Goal: Communication & Community: Answer question/provide support

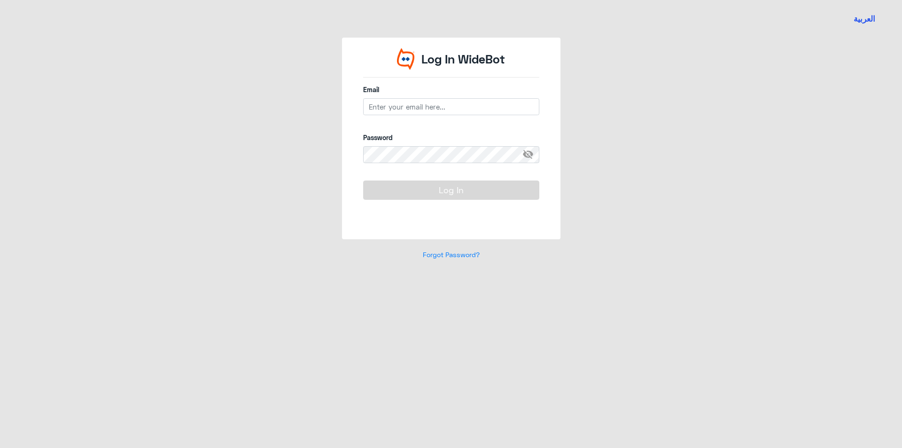
type input "[EMAIL_ADDRESS][DOMAIN_NAME]"
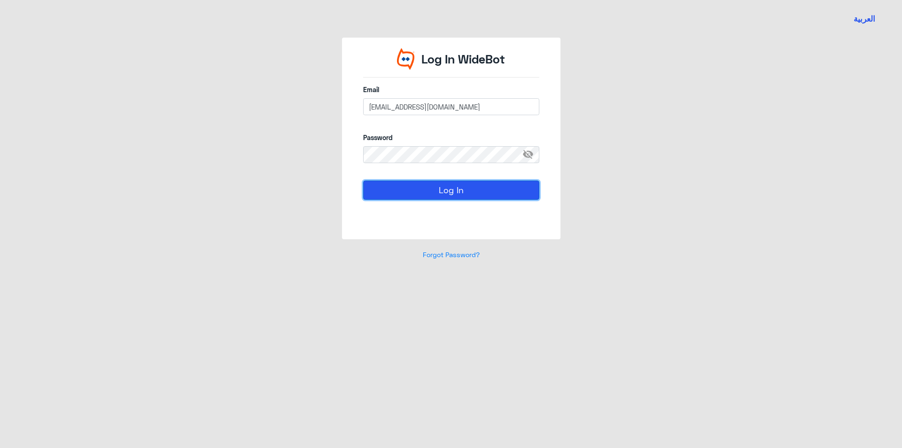
click at [394, 185] on button "Log In" at bounding box center [451, 189] width 176 height 19
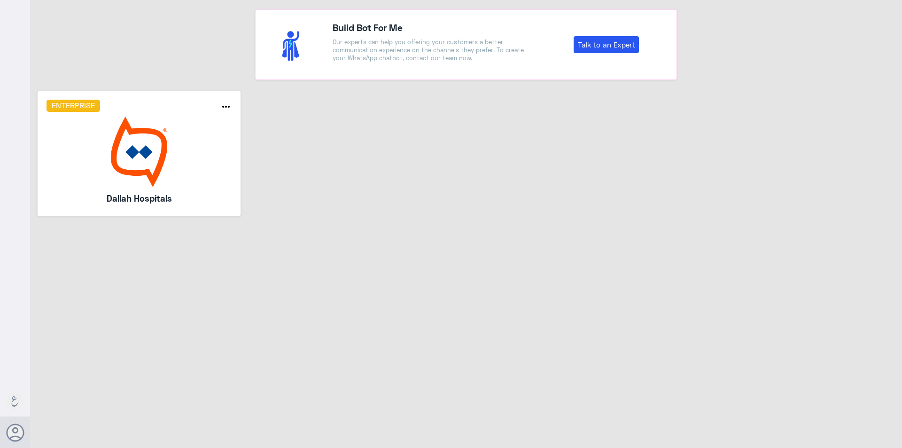
click at [121, 137] on img at bounding box center [139, 151] width 186 height 70
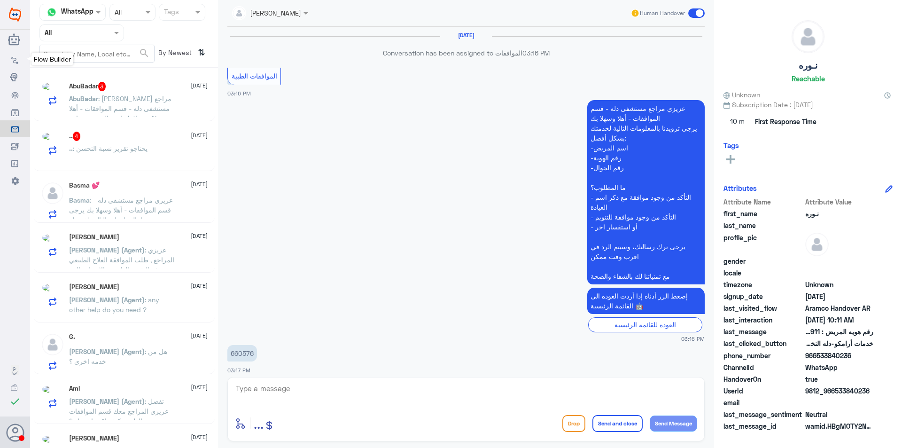
scroll to position [909, 0]
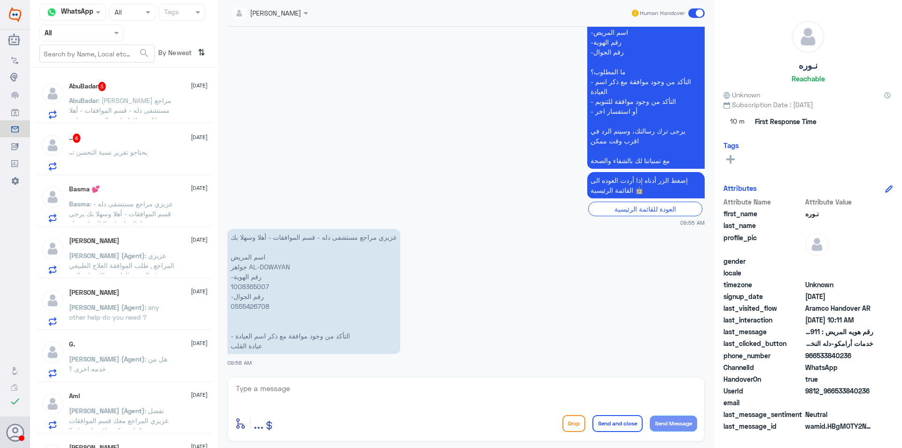
click at [81, 38] on input "text" at bounding box center [71, 32] width 52 height 11
click at [72, 89] on div "Your Inbox" at bounding box center [81, 96] width 85 height 22
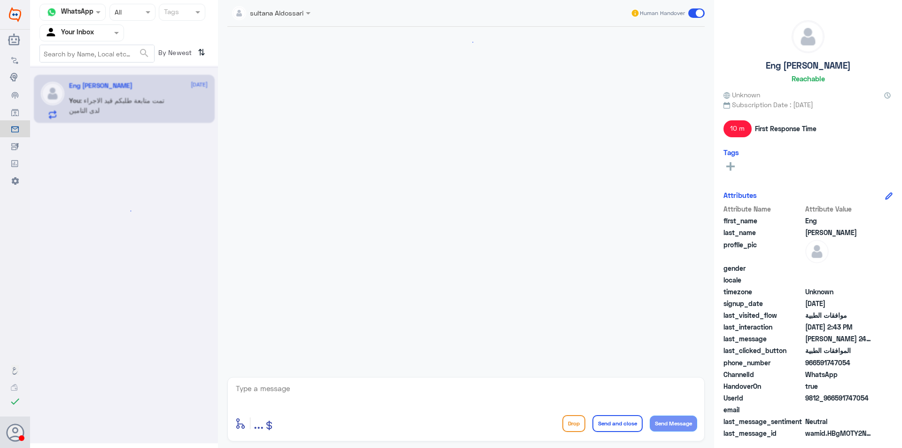
scroll to position [927, 0]
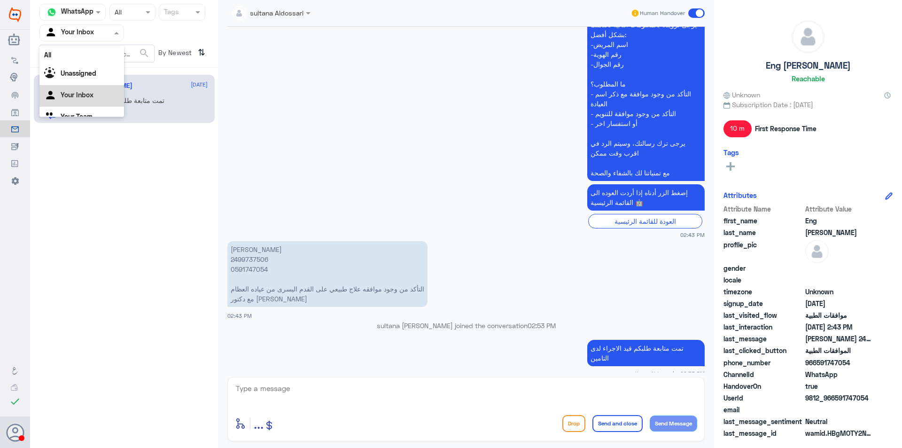
click at [77, 33] on input "text" at bounding box center [71, 32] width 52 height 11
click at [66, 105] on Team "Your Team" at bounding box center [77, 105] width 32 height 8
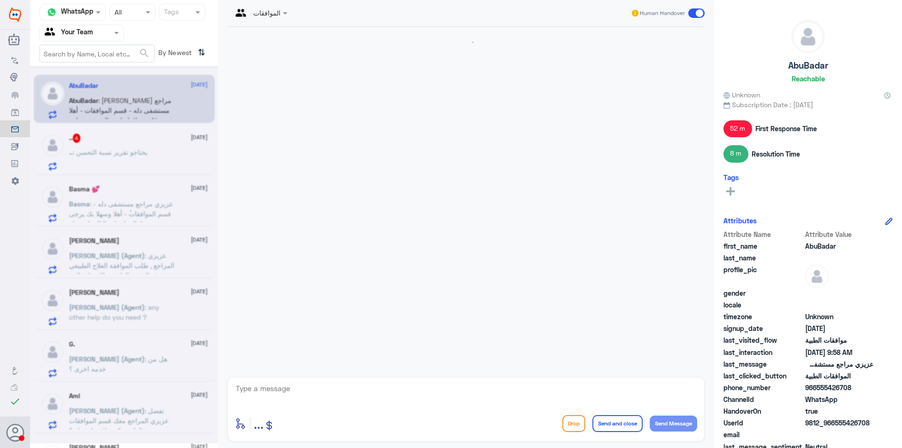
scroll to position [909, 0]
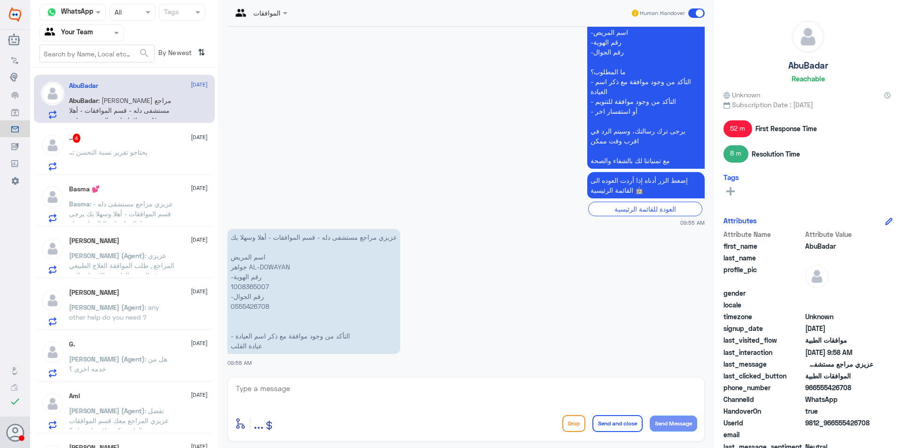
click at [254, 284] on p "عزيزي مراجع مستشفى دله - قسم الموافقات - أهلا وسهلا بك اسم المريض جواهر AL-DOWA…" at bounding box center [313, 291] width 173 height 125
copy p "1008365007"
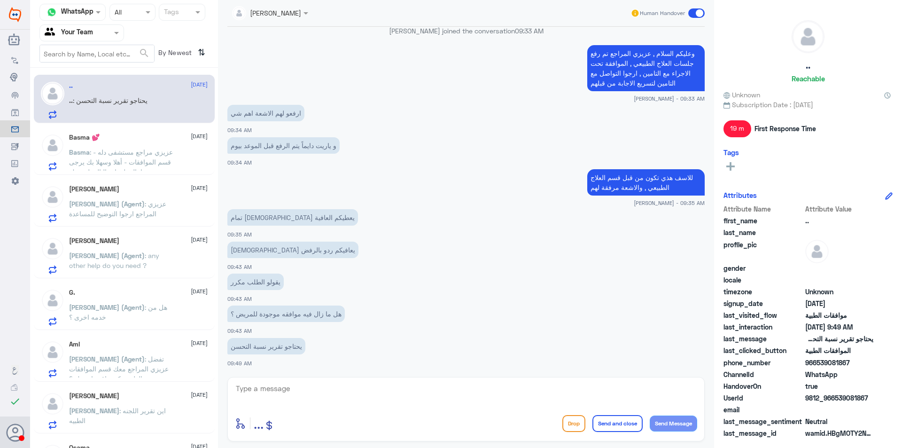
scroll to position [744, 0]
click at [123, 168] on span ": عزيزي مراجع مستشفى دله - قسم الموافقات - أهلا وسهلا بك يرجى تزويدنا بالمعلوما…" at bounding box center [121, 211] width 104 height 126
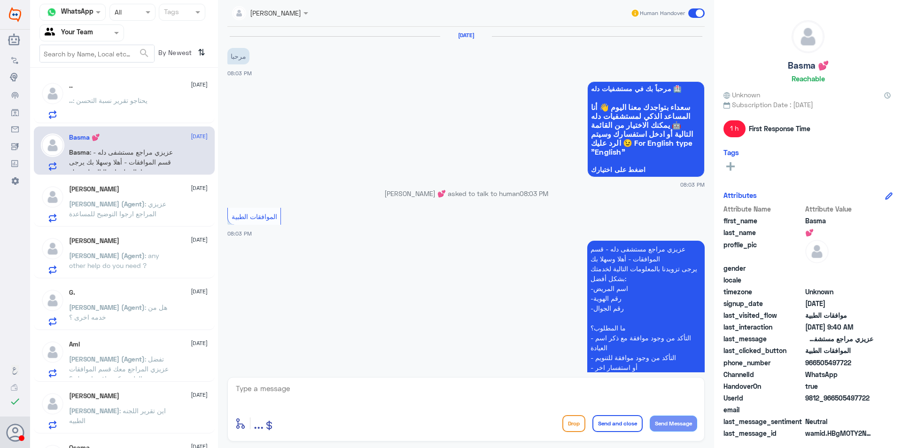
scroll to position [1240, 0]
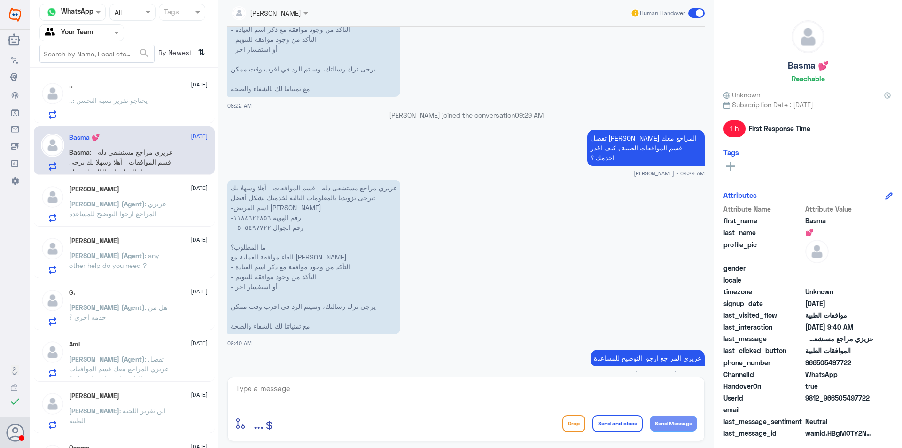
click at [126, 197] on div "[PERSON_NAME] [DATE] [PERSON_NAME] (Agent) : عزيزي المراجع ارجوا التوضيح للمساع…" at bounding box center [138, 203] width 139 height 37
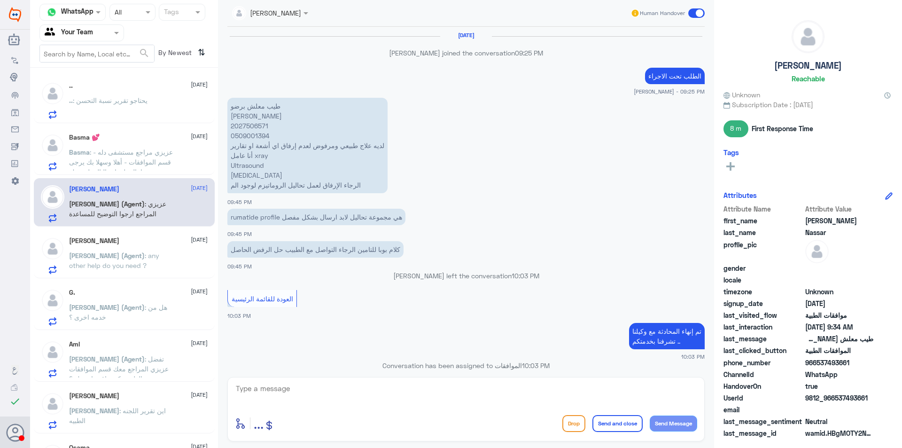
scroll to position [882, 0]
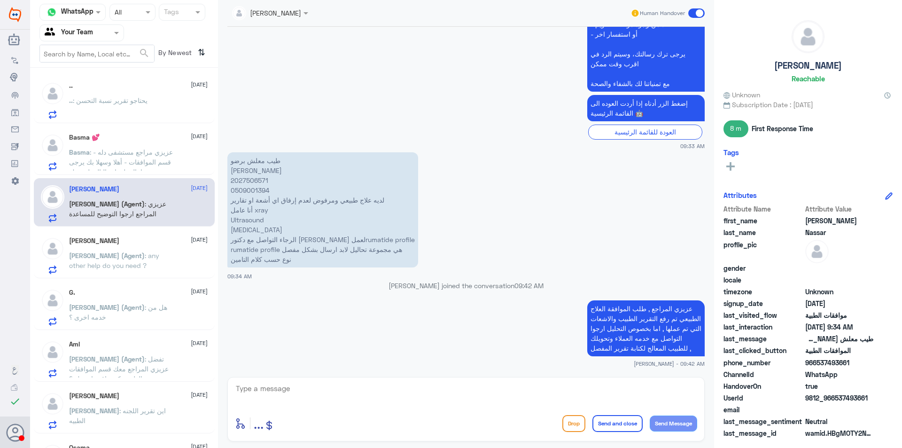
click at [147, 256] on span ": any other help do you need ?" at bounding box center [114, 260] width 90 height 18
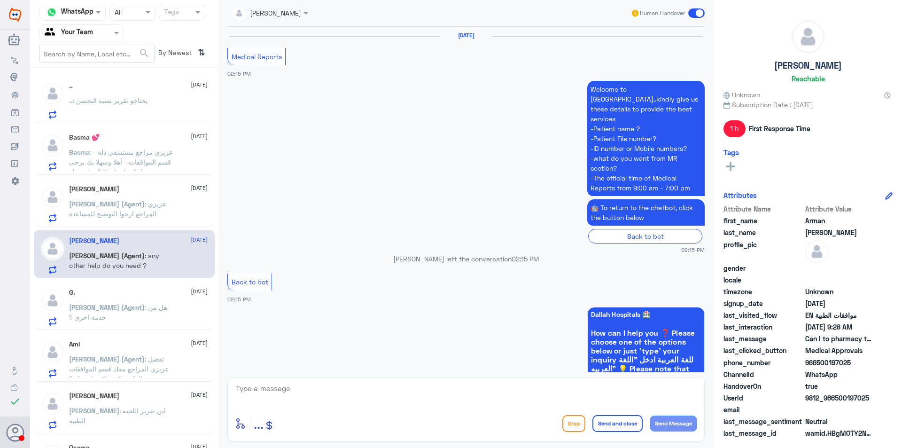
scroll to position [827, 0]
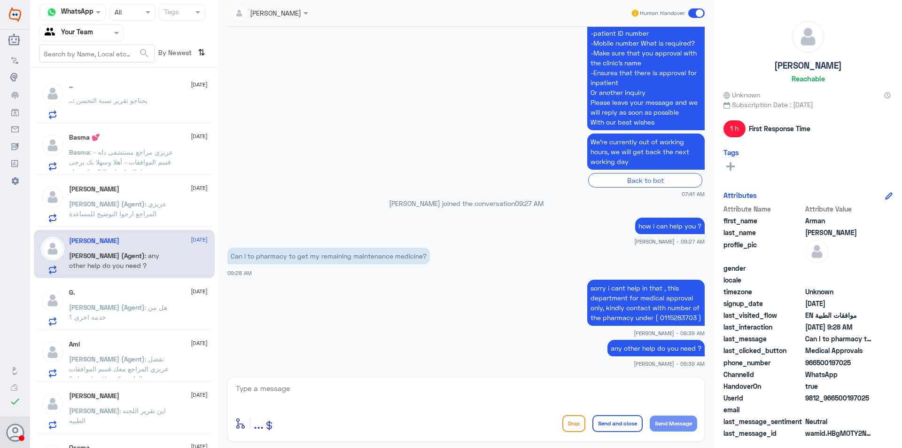
click at [146, 304] on span ": هل من خدمه اخرى ؟" at bounding box center [118, 312] width 98 height 18
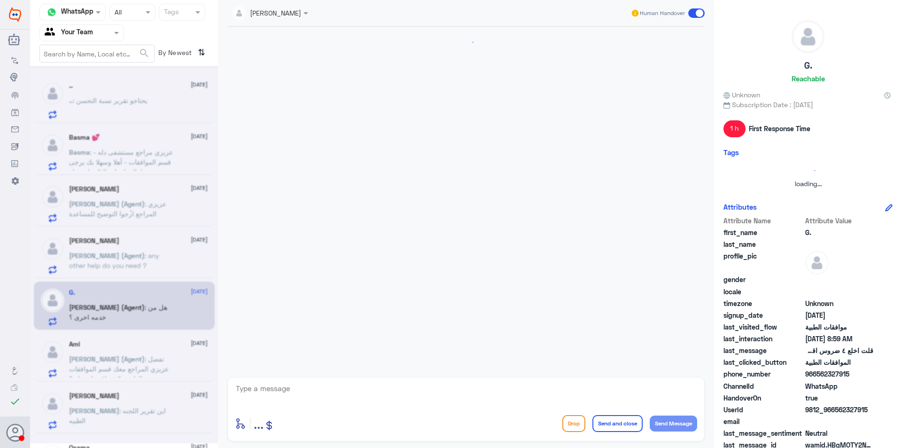
scroll to position [397, 0]
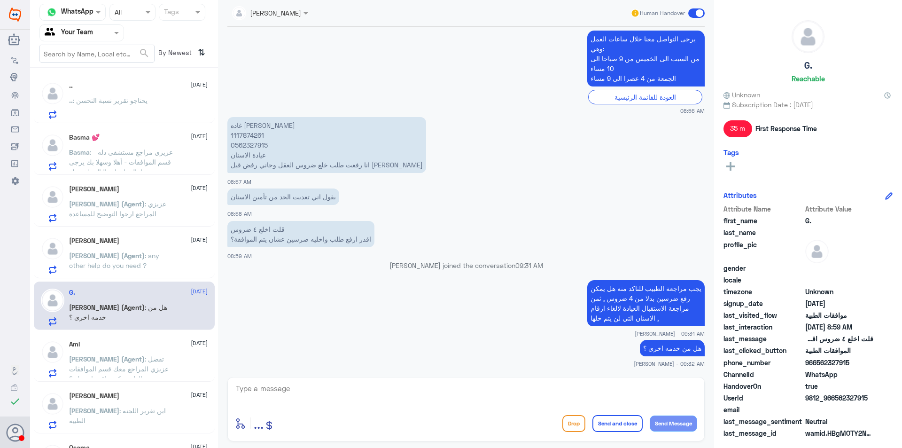
click at [127, 362] on span ": تفضل عزيزي المراجع معك قسم الموافقات الطبية , كيف اقدر اخدمك ؟" at bounding box center [119, 369] width 100 height 28
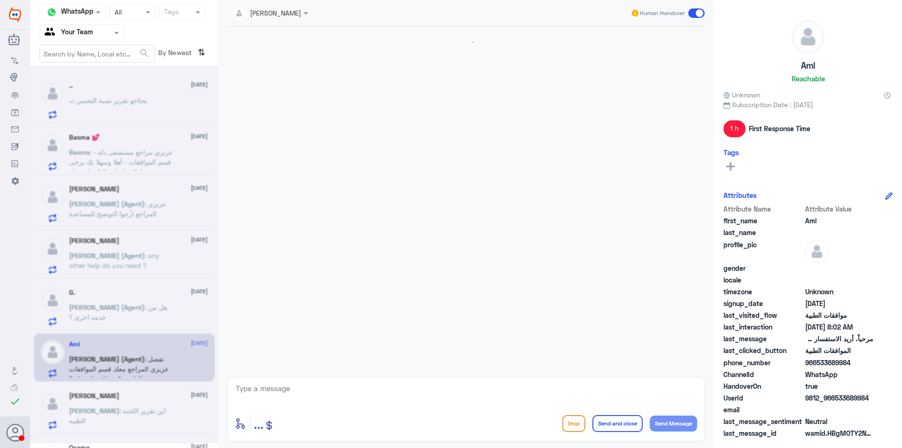
scroll to position [202, 0]
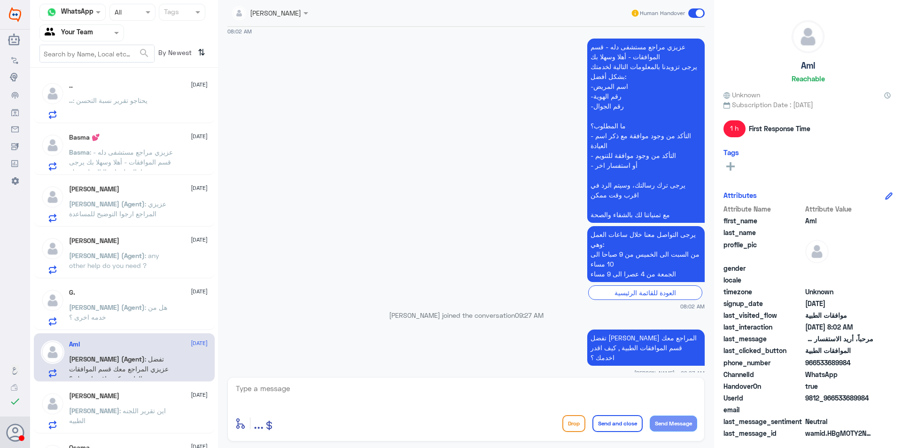
click at [122, 399] on div "Mohammad [DATE]" at bounding box center [138, 396] width 139 height 8
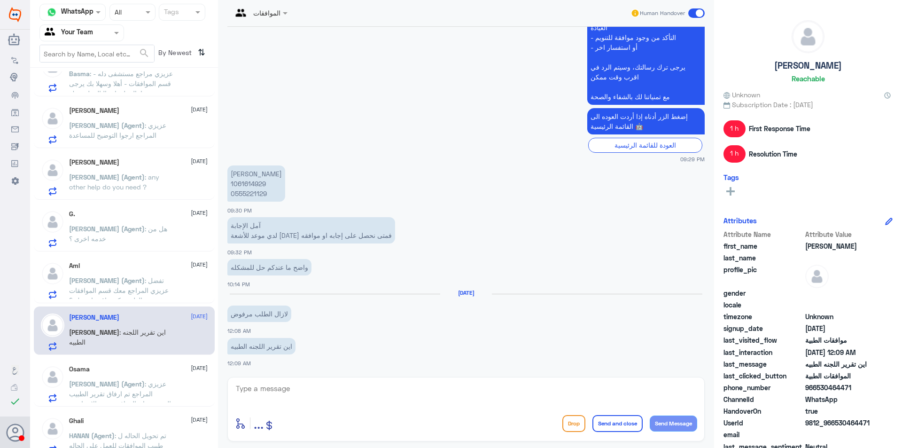
scroll to position [94, 0]
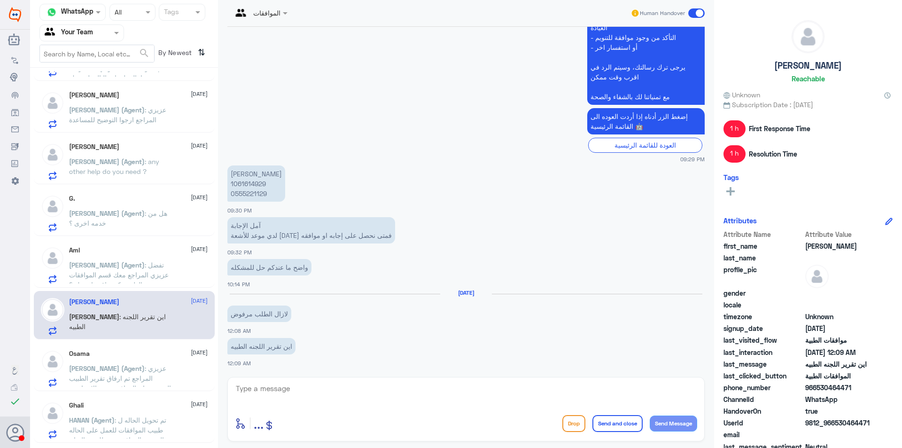
click at [140, 369] on span ": عزيزي المراجع تم ارفاق تقرير الطبيب المحدث وان الموافقة تحت الاجراء مع التامي…" at bounding box center [120, 383] width 102 height 38
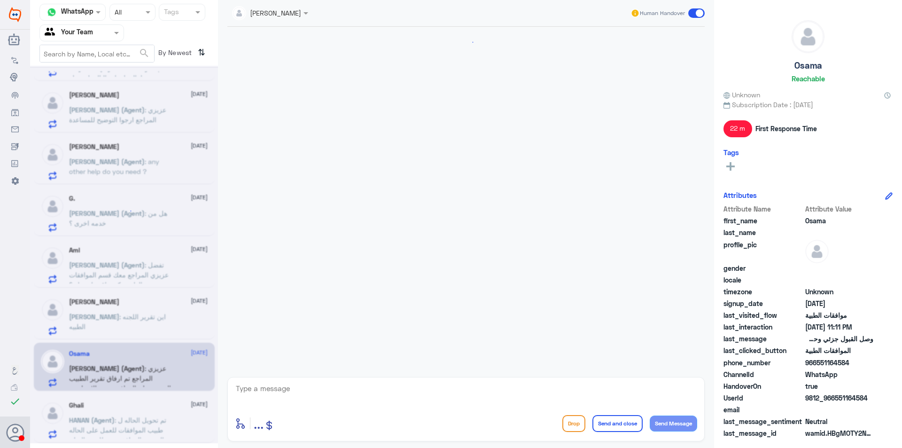
scroll to position [763, 0]
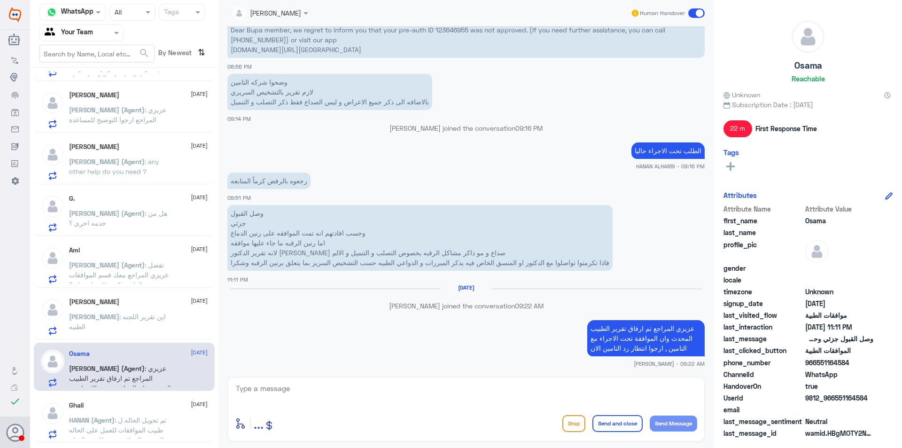
click at [149, 324] on p "[PERSON_NAME] : اين تقرير اللجنه الطبيه" at bounding box center [122, 322] width 106 height 23
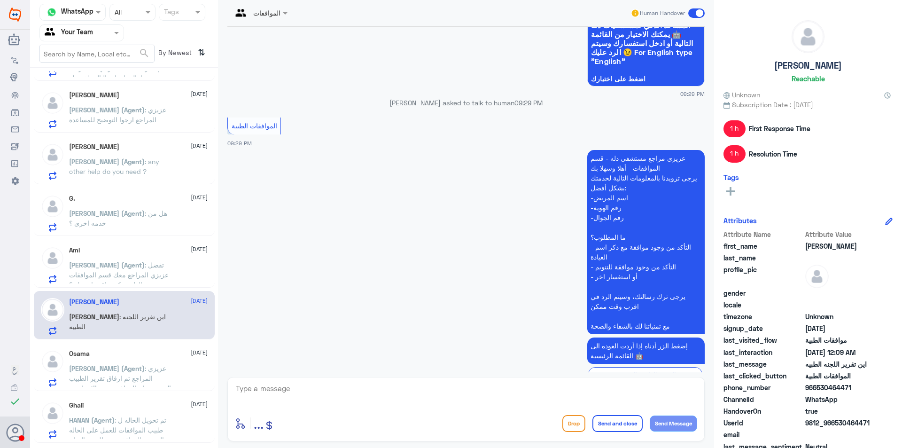
scroll to position [1485, 0]
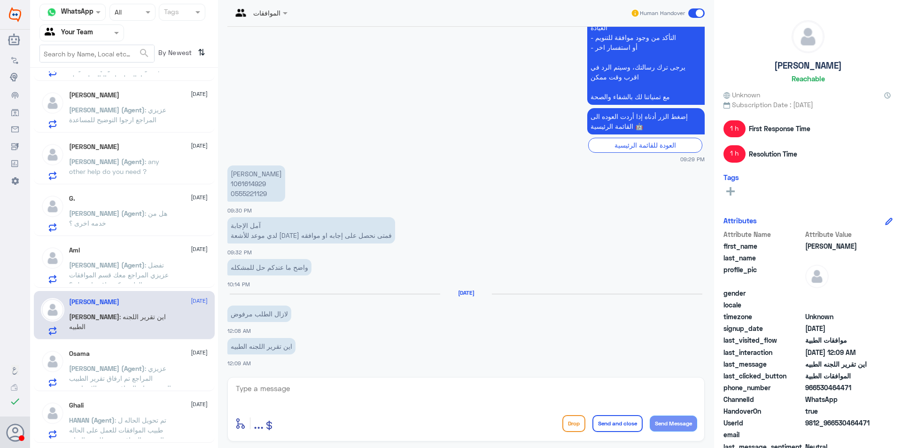
click at [237, 183] on p "[PERSON_NAME] 1061614929 0555221129" at bounding box center [256, 183] width 58 height 36
copy p "1061614929"
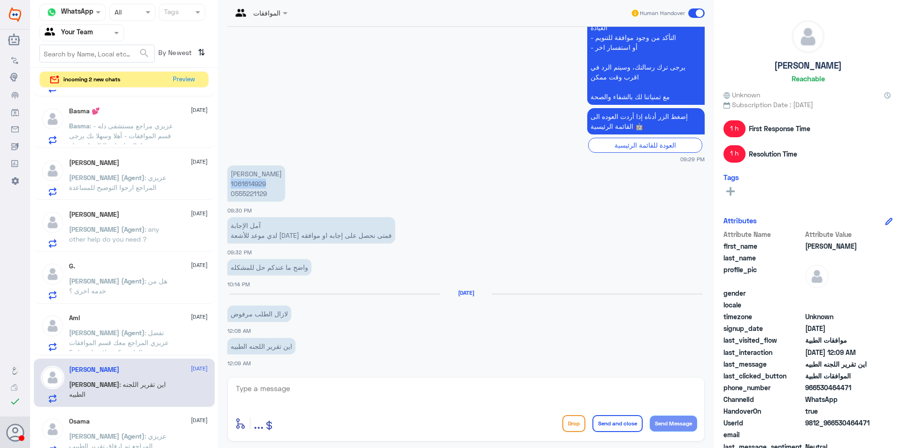
scroll to position [0, 0]
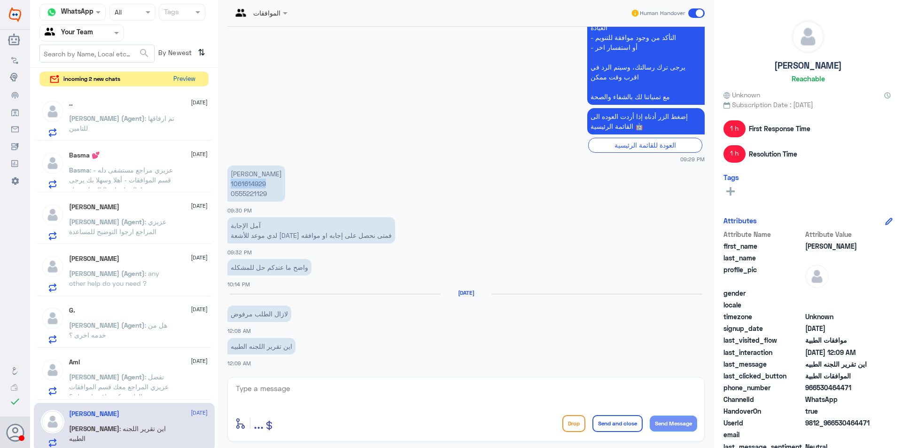
click at [183, 78] on button "Preview" at bounding box center [184, 79] width 29 height 15
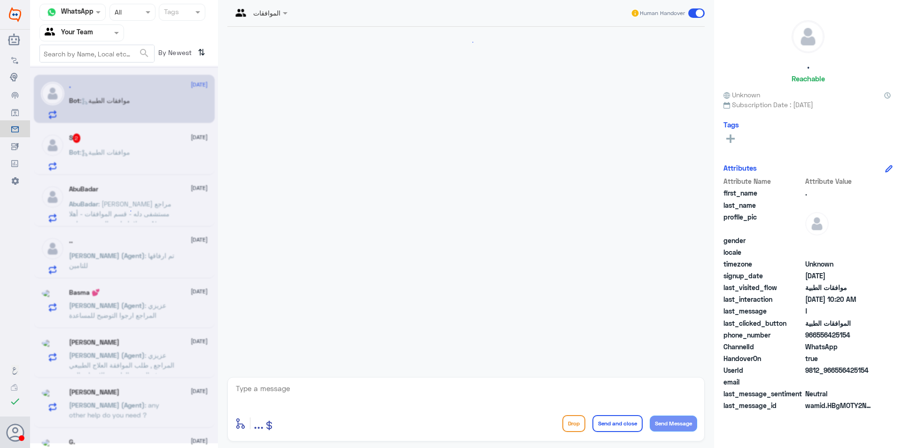
scroll to position [115, 0]
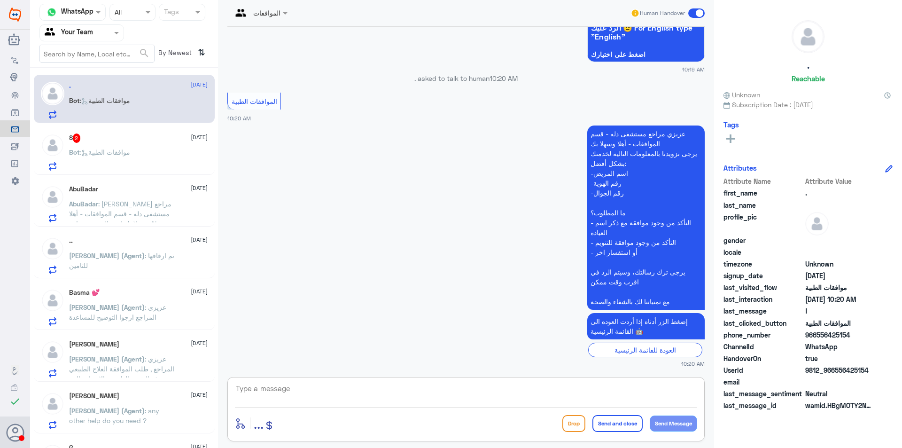
click at [297, 388] on textarea at bounding box center [466, 393] width 462 height 23
type textarea "l"
type textarea "مرحبا كيف اقدر اساعدك"
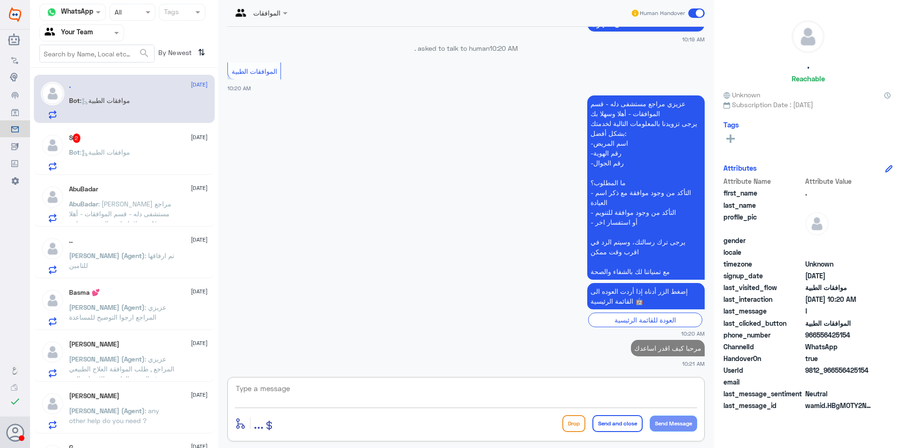
click at [154, 147] on div "S 2 [DATE] Bot : موافقات الطبية" at bounding box center [138, 151] width 139 height 37
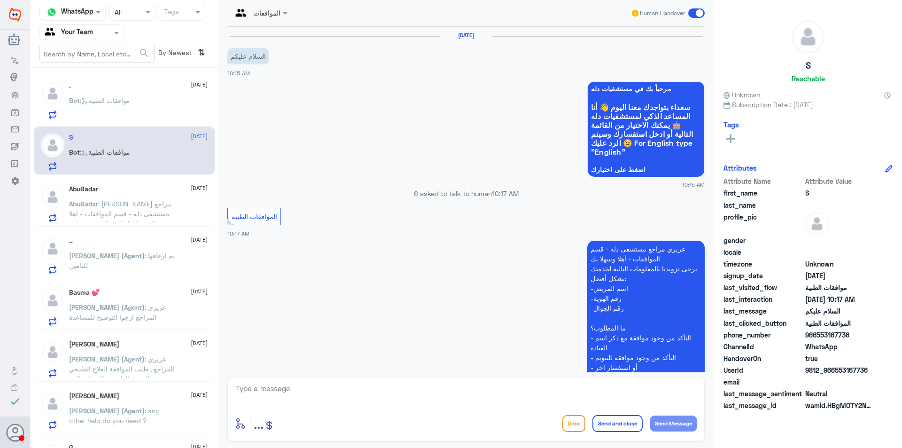
scroll to position [115, 0]
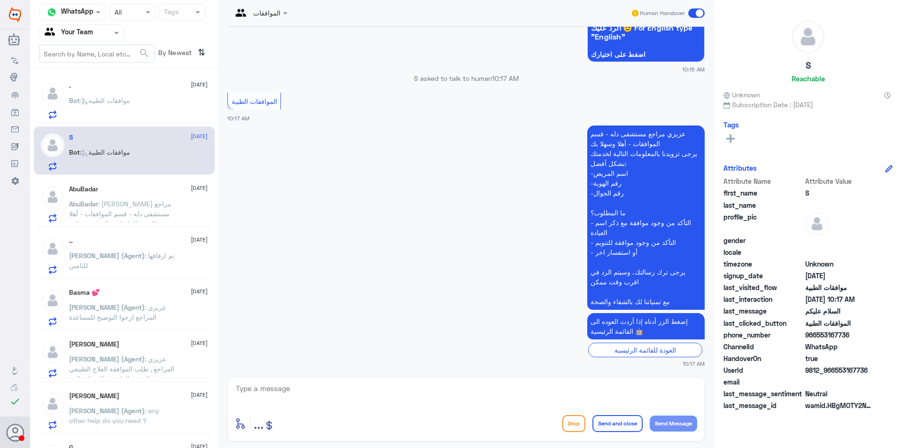
click at [431, 396] on textarea at bounding box center [466, 393] width 462 height 23
type textarea "مرحبا كيف اقدر اساعدك"
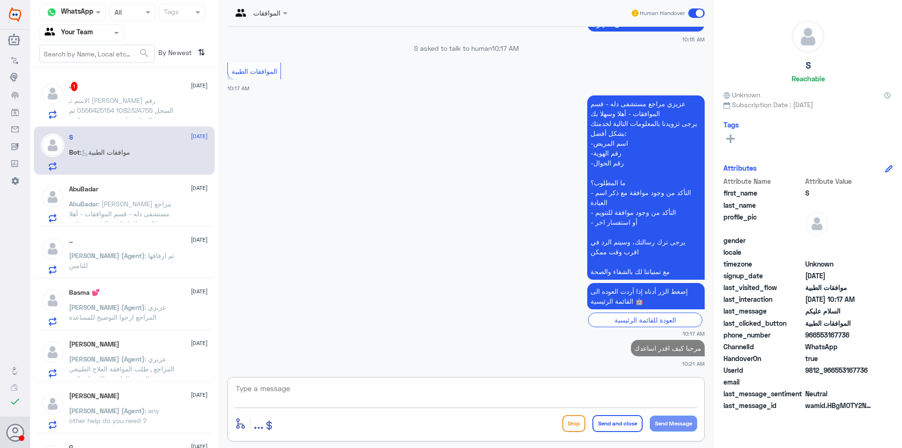
click at [155, 104] on span ": الاسم [PERSON_NAME] رقم السجل 1082324755 0556425154 تم رفع الموافقه امس وتم ر…" at bounding box center [121, 119] width 104 height 47
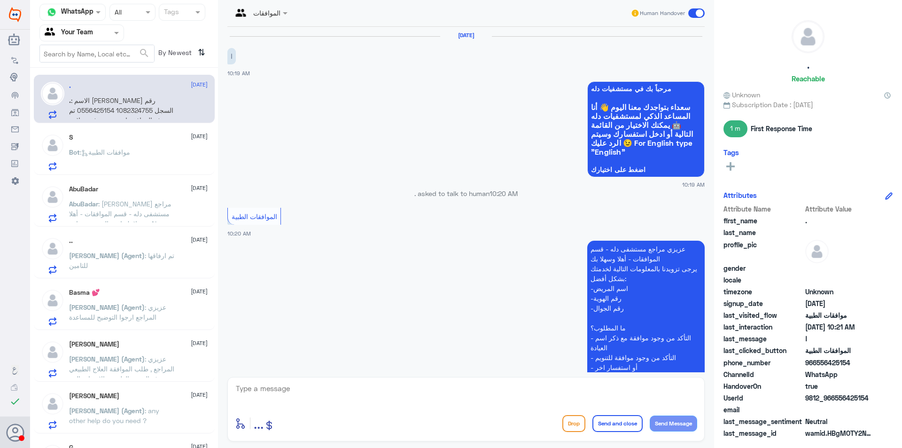
scroll to position [305, 0]
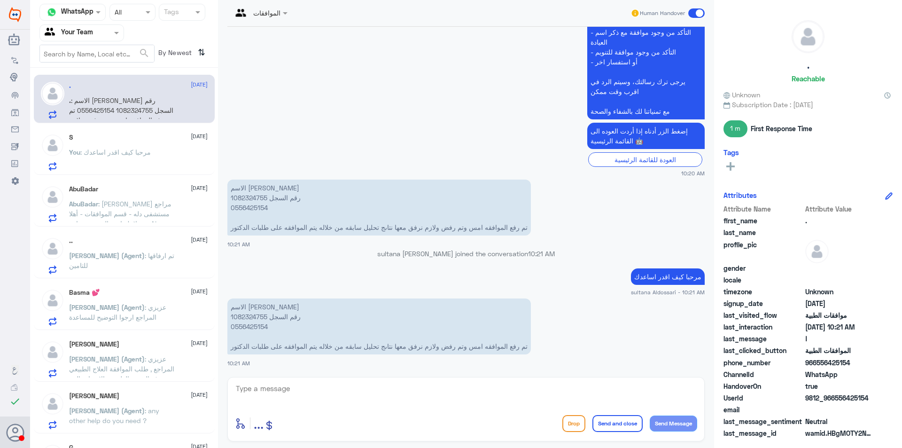
click at [243, 317] on p "الاسم [PERSON_NAME] رقم السجل 1082324755 0556425154 تم رفع الموافقه امس وتم رفض…" at bounding box center [378, 326] width 303 height 56
copy p "1082324755"
click at [330, 393] on textarea at bounding box center [466, 393] width 462 height 23
type textarea "تتم متابعة طلبكم قيد الاجراء"
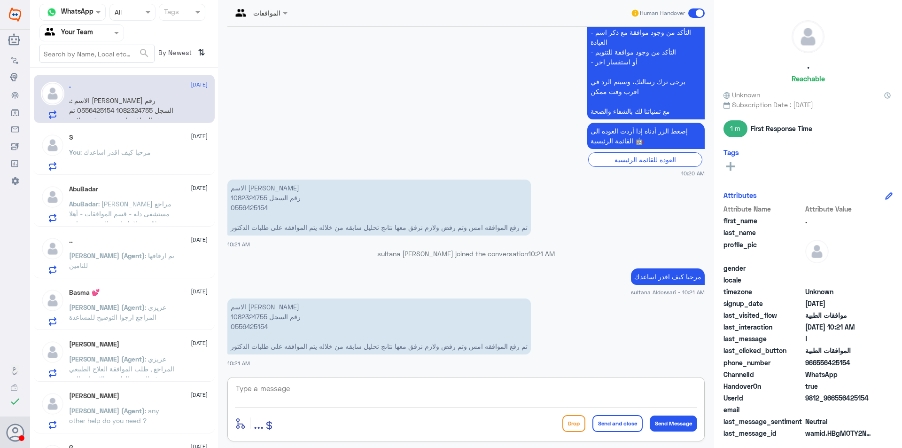
scroll to position [335, 0]
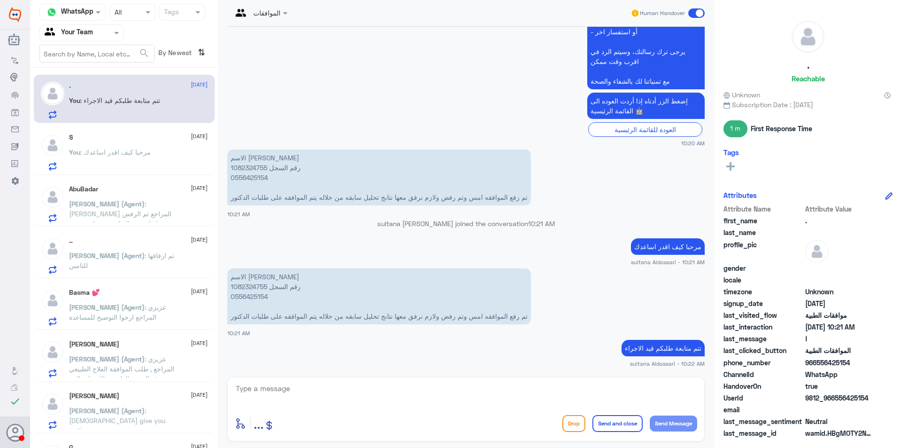
click at [100, 138] on div "S [DATE]" at bounding box center [138, 137] width 139 height 8
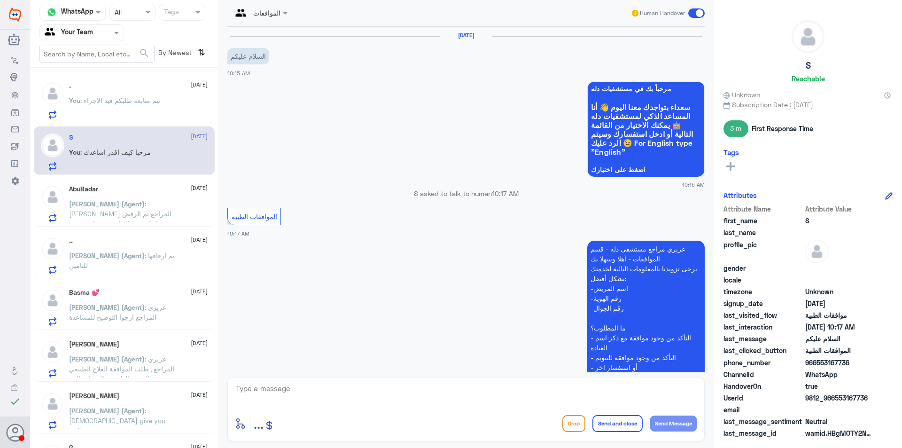
scroll to position [162, 0]
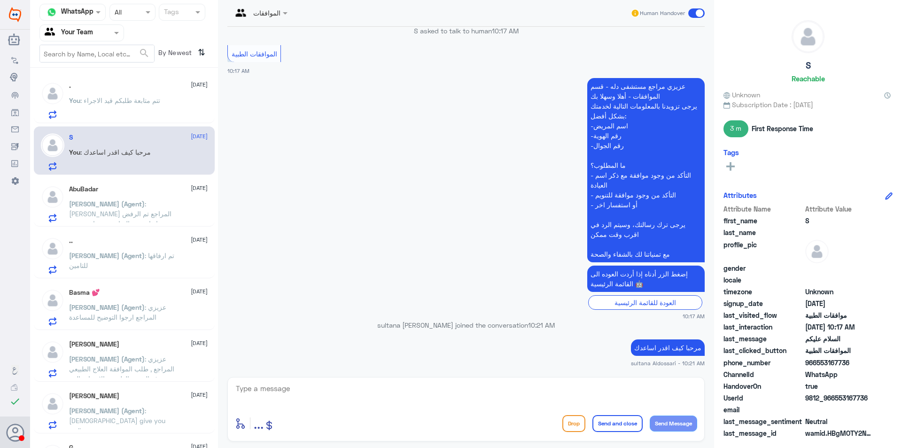
click at [126, 203] on span ": [PERSON_NAME] المراجع تم الرفض سابقا وتمت المتابعة مرة اخرى من زملائي الموافق…" at bounding box center [120, 228] width 102 height 57
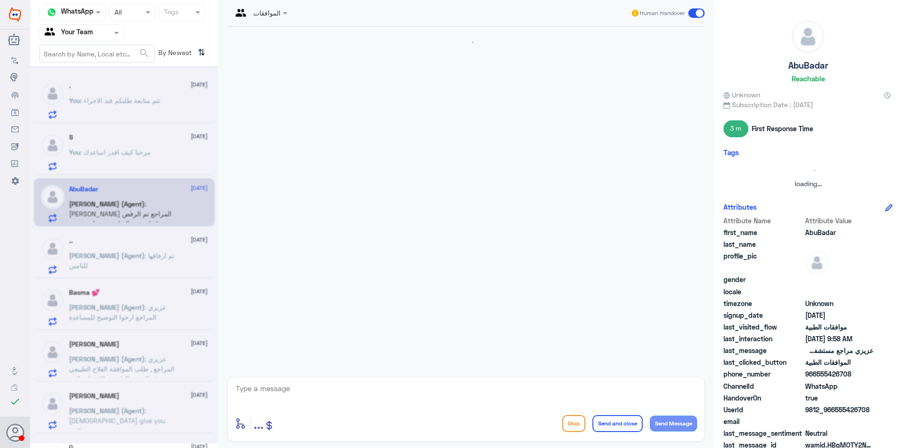
scroll to position [934, 0]
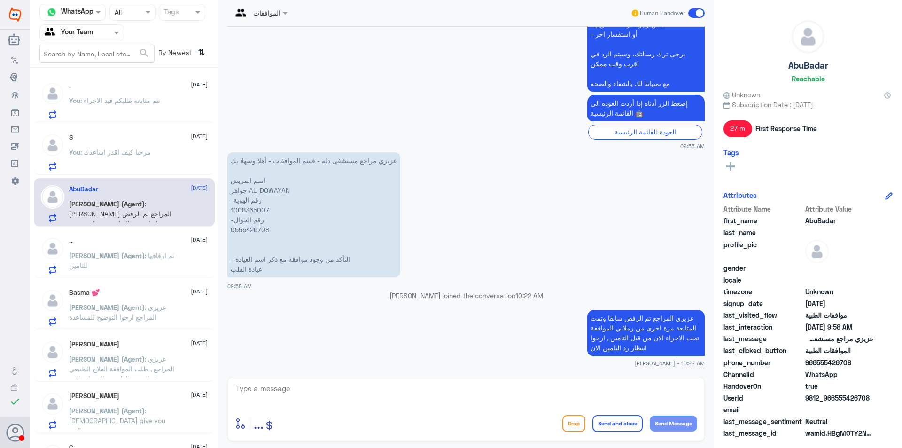
click at [132, 248] on div ".. [DATE] [PERSON_NAME] (Agent) : تم ارفاقها للتامين" at bounding box center [138, 255] width 139 height 37
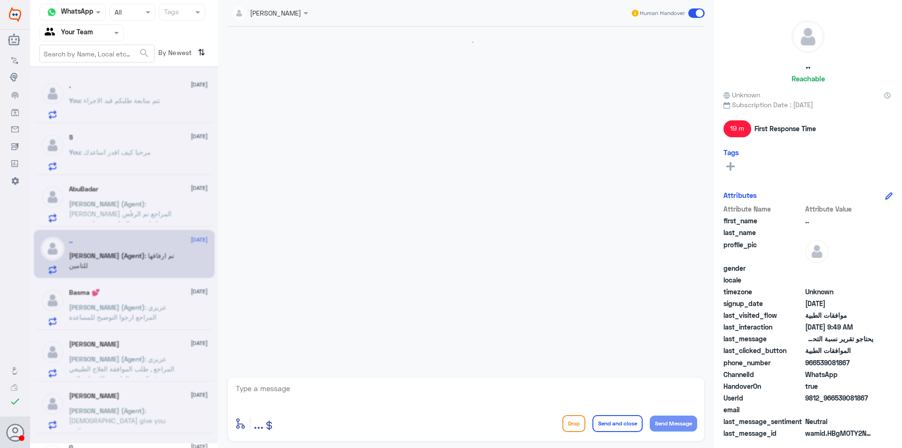
scroll to position [670, 0]
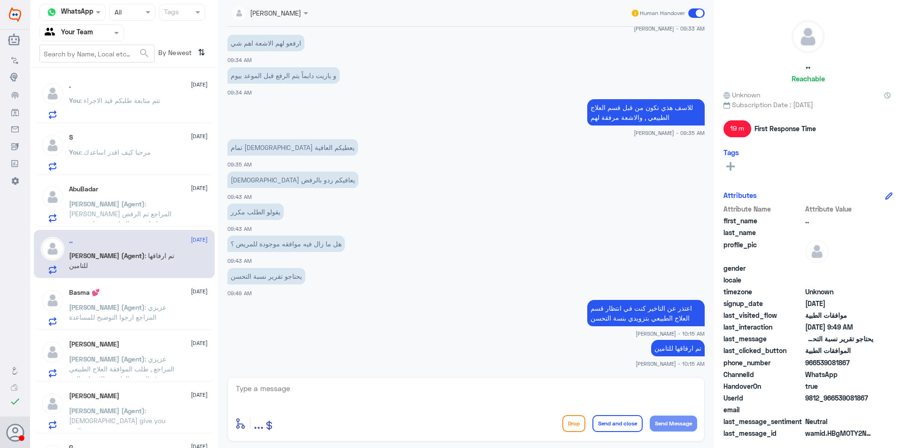
click at [139, 303] on span ": عزيزي المراجع ارجوا التوضيح للمساعدة" at bounding box center [117, 312] width 97 height 18
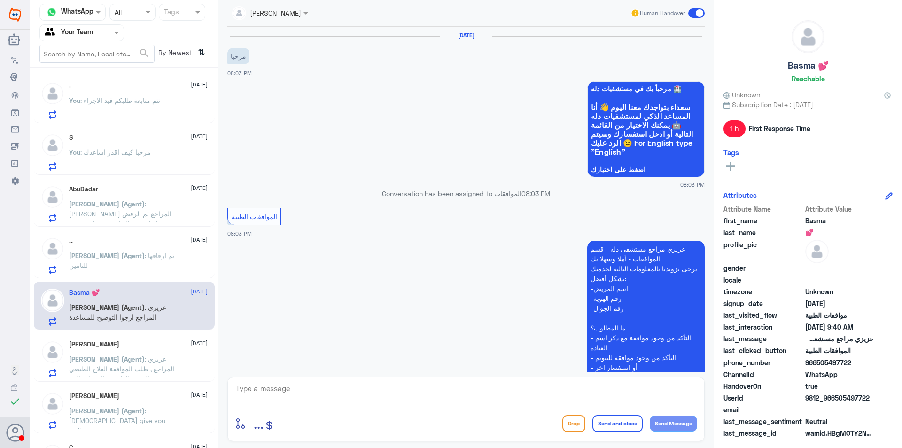
scroll to position [1240, 0]
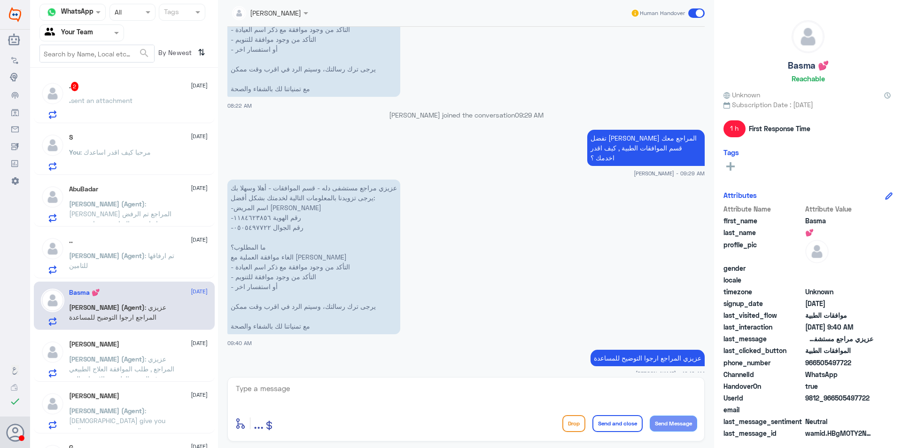
click at [112, 108] on p ". sent an attachment" at bounding box center [100, 106] width 63 height 23
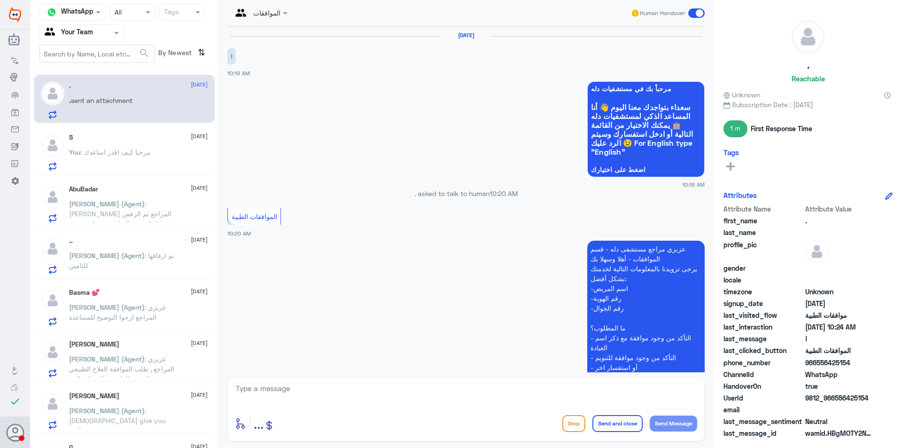
scroll to position [416, 0]
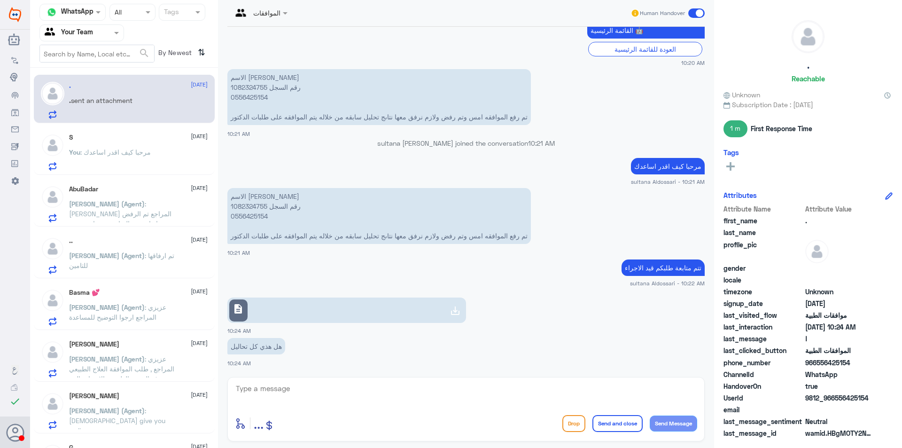
click at [411, 300] on link "description" at bounding box center [346, 309] width 239 height 25
click at [257, 89] on p "الاسم [PERSON_NAME] رقم السجل 1082324755 0556425154 تم رفع الموافقه امس وتم رفض…" at bounding box center [378, 97] width 303 height 56
copy p "1082324755"
click at [304, 394] on textarea at bounding box center [466, 393] width 462 height 23
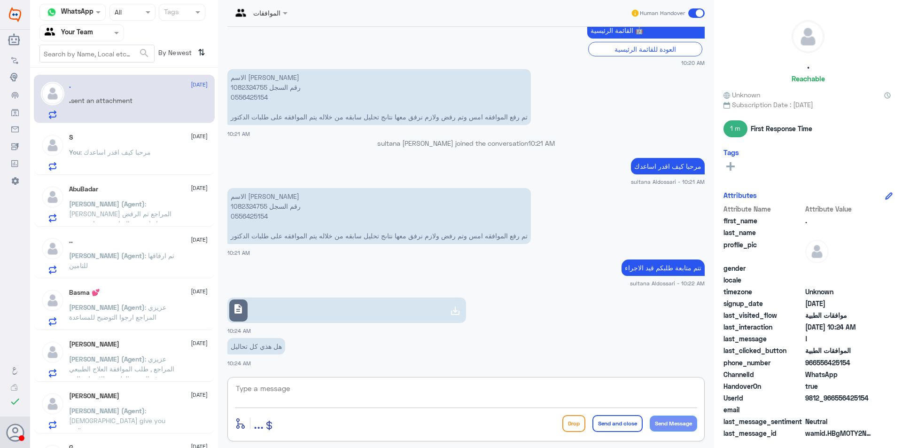
click at [299, 393] on textarea at bounding box center [466, 393] width 462 height 23
type textarea "تم ارفاق النتائج التي تم عملها لدينا"
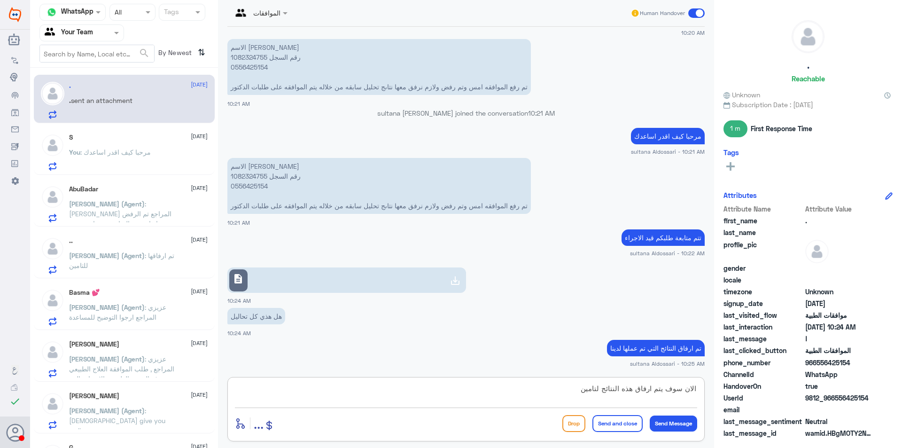
type textarea "الان سوف يتم ارفاق هذه النتائج لتامين"
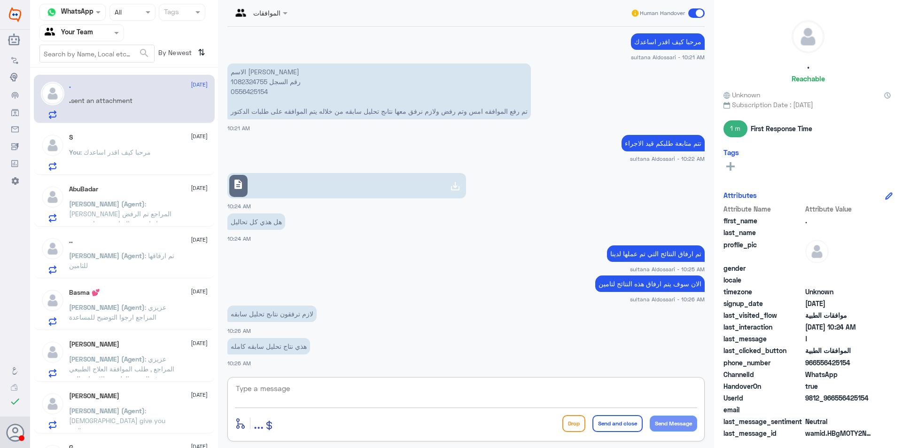
scroll to position [572, 0]
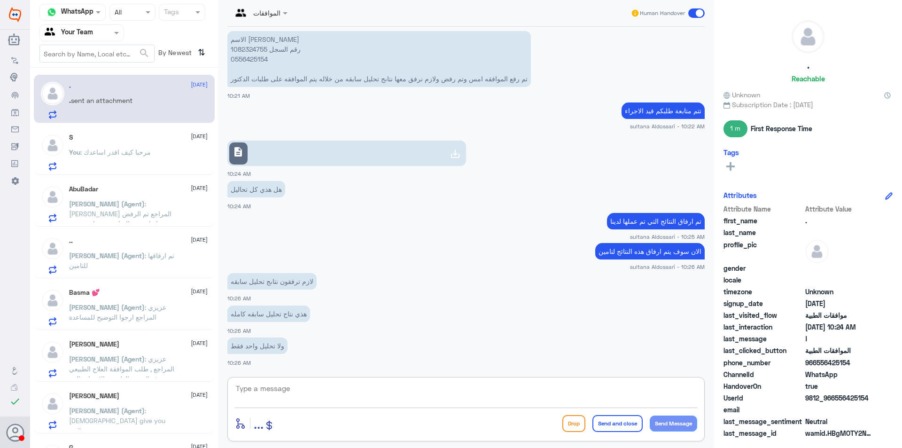
click at [308, 384] on textarea at bounding box center [466, 393] width 462 height 23
type textarea "ا"
click at [263, 386] on textarea at bounding box center [466, 393] width 462 height 23
type textarea "تحليل صورة الدم فقط"
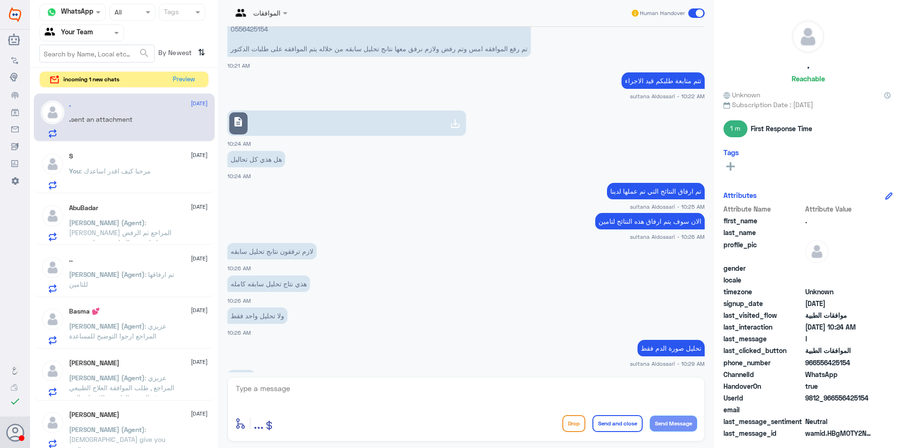
scroll to position [715, 0]
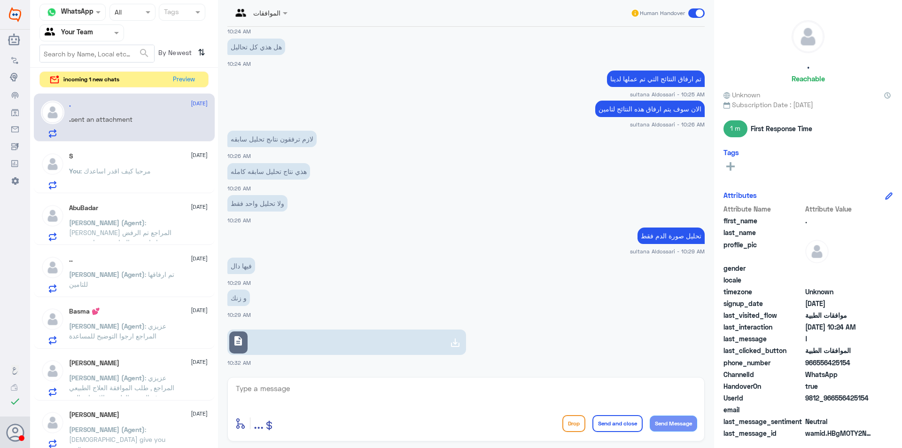
click at [455, 339] on icon at bounding box center [454, 342] width 11 height 11
click at [364, 386] on textarea at bounding box center [466, 393] width 462 height 23
type textarea "i"
type textarea "هذي فيتامين دال"
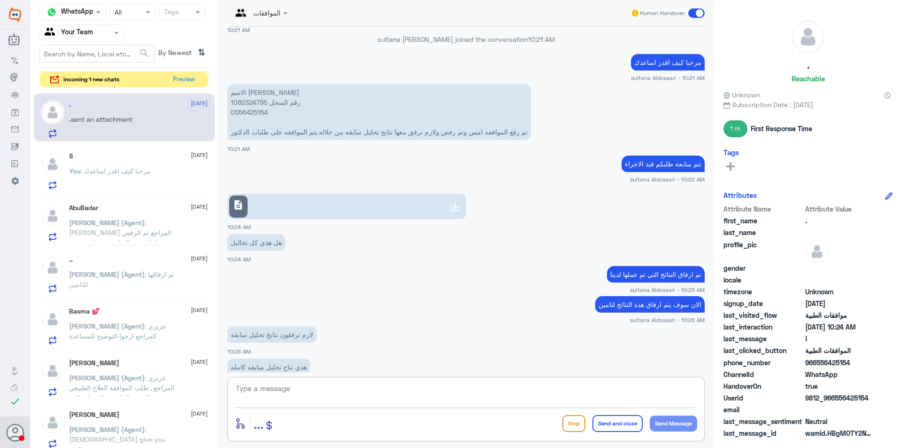
scroll to position [510, 0]
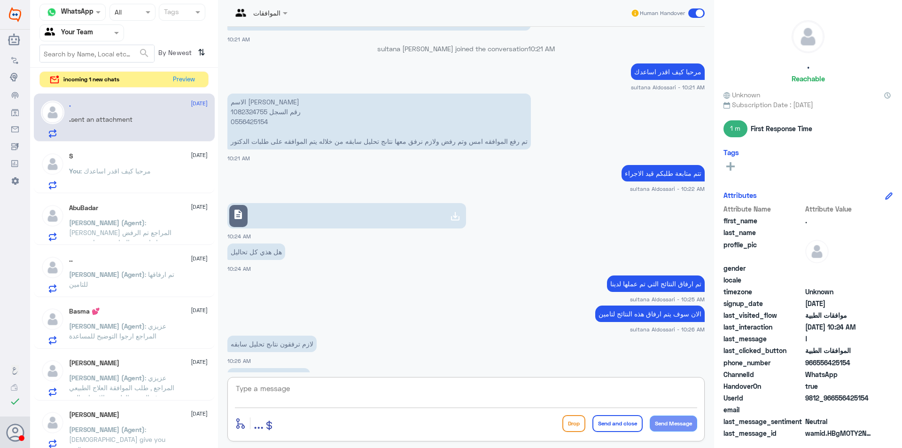
click at [262, 113] on p "الاسم [PERSON_NAME] رقم السجل 1082324755 0556425154 تم رفع الموافقه امس وتم رفض…" at bounding box center [378, 121] width 303 height 56
copy p "1082324755"
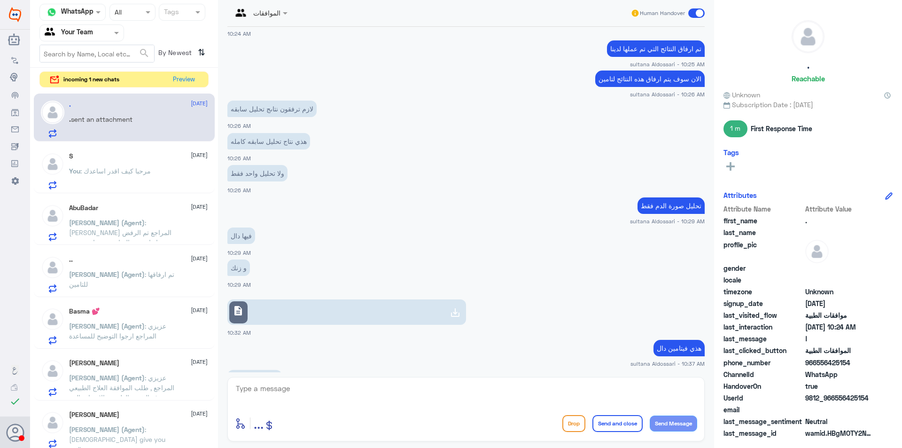
scroll to position [809, 0]
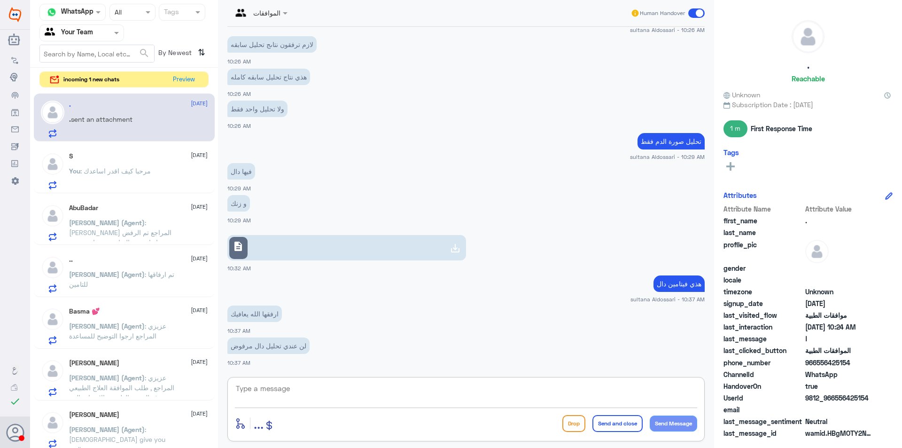
click at [340, 382] on textarea at bounding box center [466, 393] width 462 height 23
type textarea "ابشر"
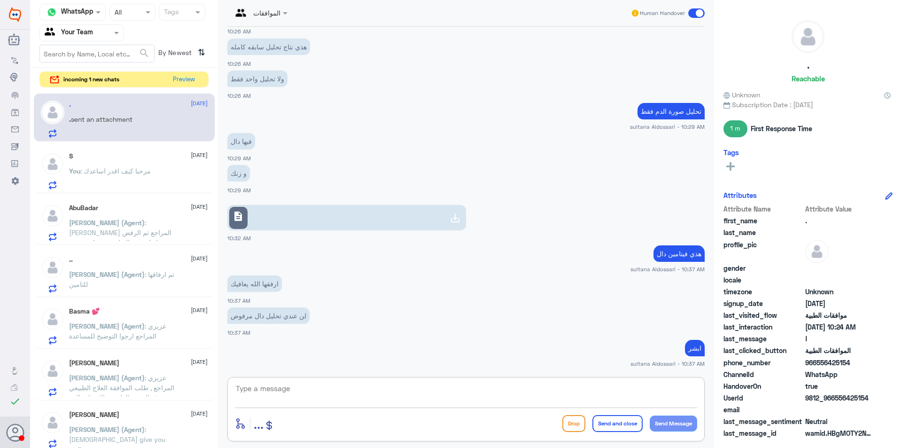
click at [478, 386] on textarea at bounding box center [466, 393] width 462 height 23
type textarea "تم الارفاق"
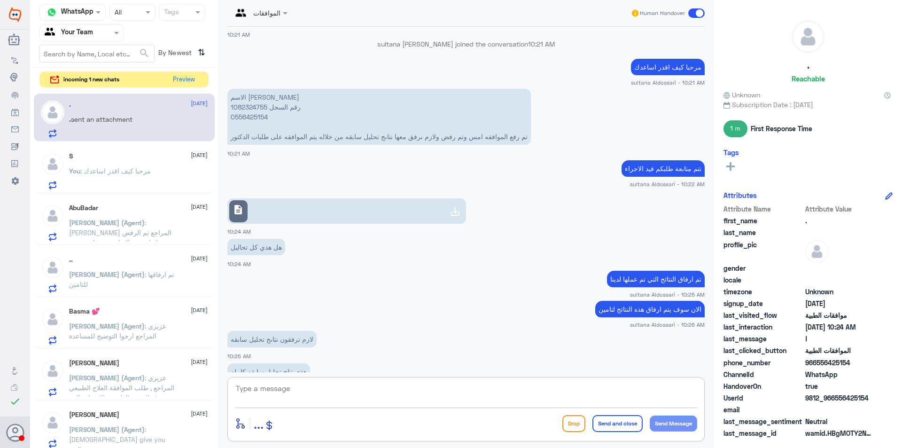
scroll to position [479, 0]
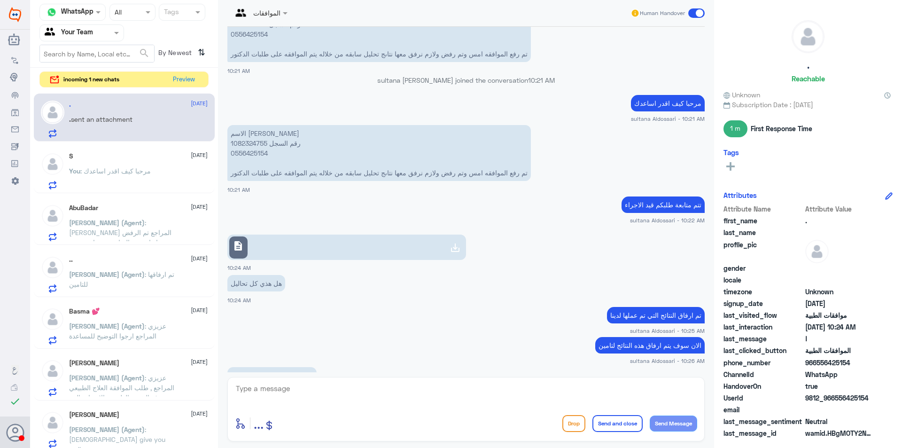
click at [253, 145] on p "الاسم [PERSON_NAME] رقم السجل 1082324755 0556425154 تم رفع الموافقه امس وتم رفض…" at bounding box center [378, 153] width 303 height 56
copy p "1082324755"
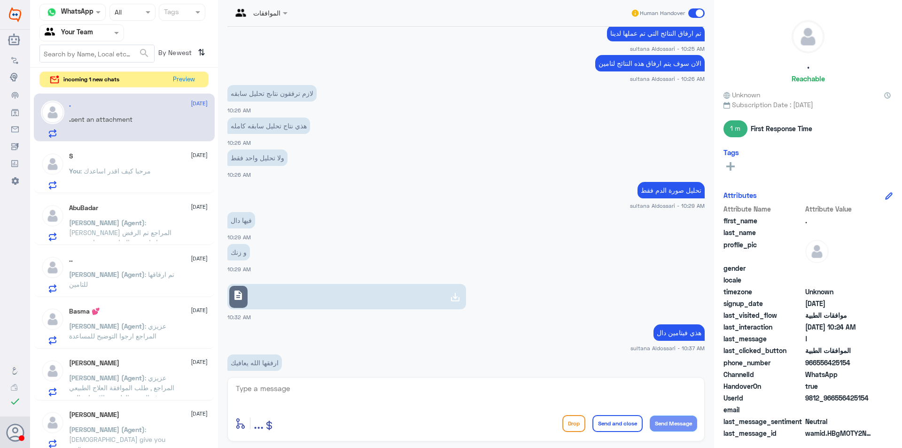
scroll to position [901, 0]
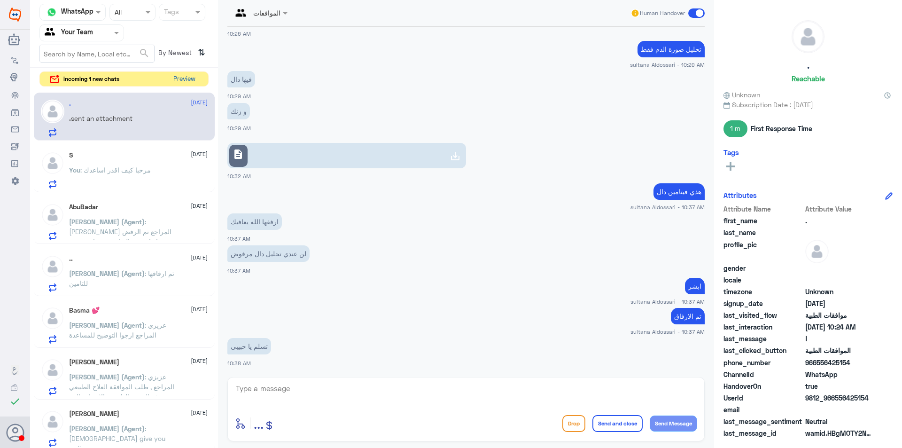
click at [177, 79] on button "Preview" at bounding box center [184, 79] width 29 height 15
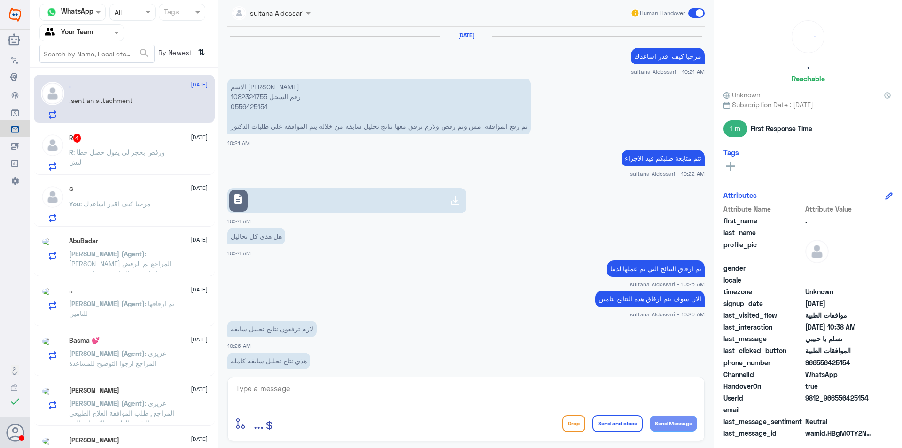
scroll to position [376, 0]
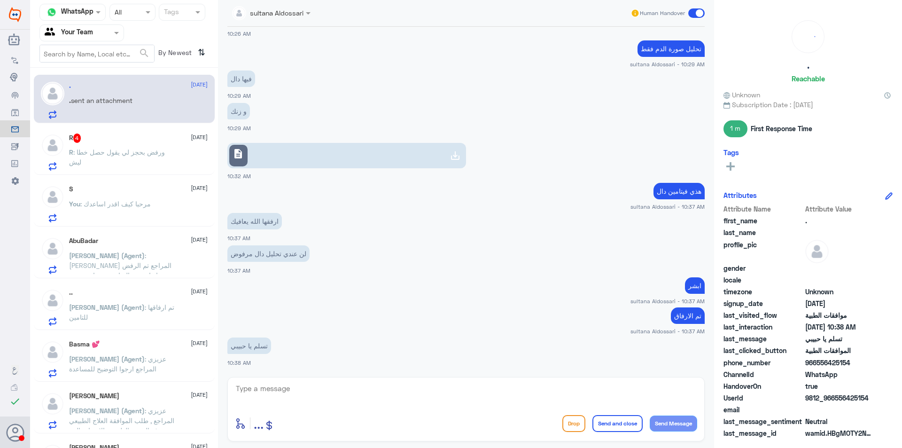
click at [133, 149] on span ": ورفض بحجز لي يقول حصل خطا ليش" at bounding box center [117, 157] width 96 height 18
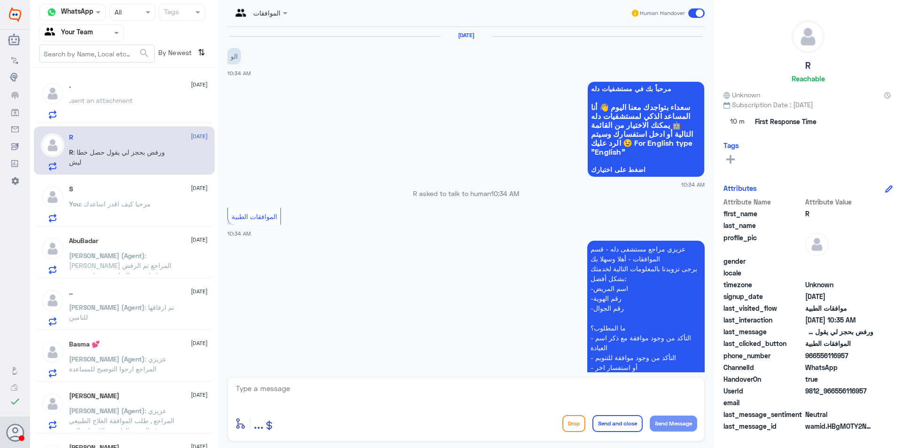
scroll to position [179, 0]
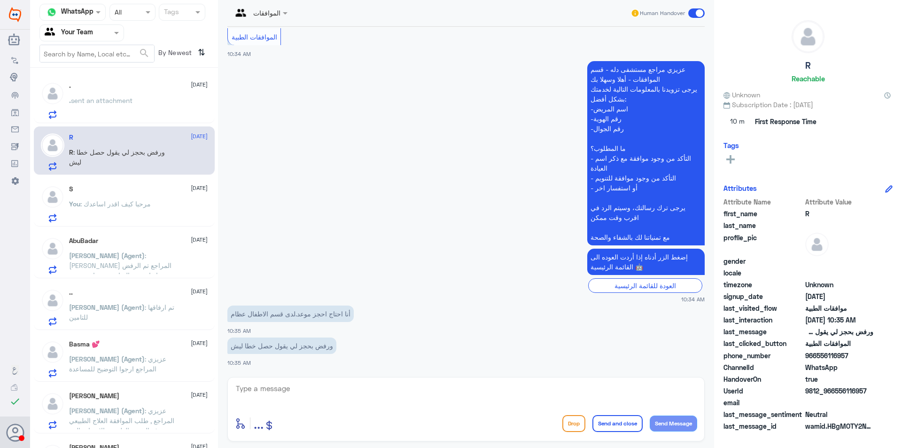
click at [394, 386] on textarea at bounding box center [466, 393] width 462 height 23
type textarea "d"
type textarea "يرجى التواصل مع رقم المواعيد 920012222"
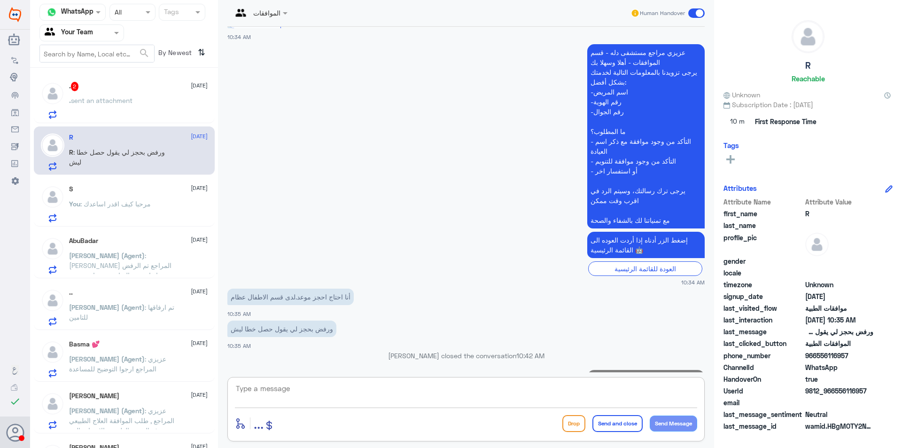
scroll to position [236, 0]
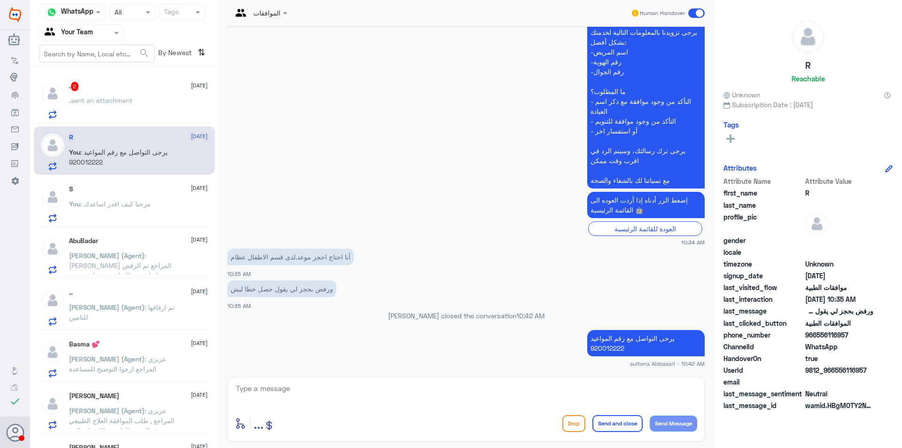
click at [123, 105] on p ". sent an attachment" at bounding box center [100, 106] width 63 height 23
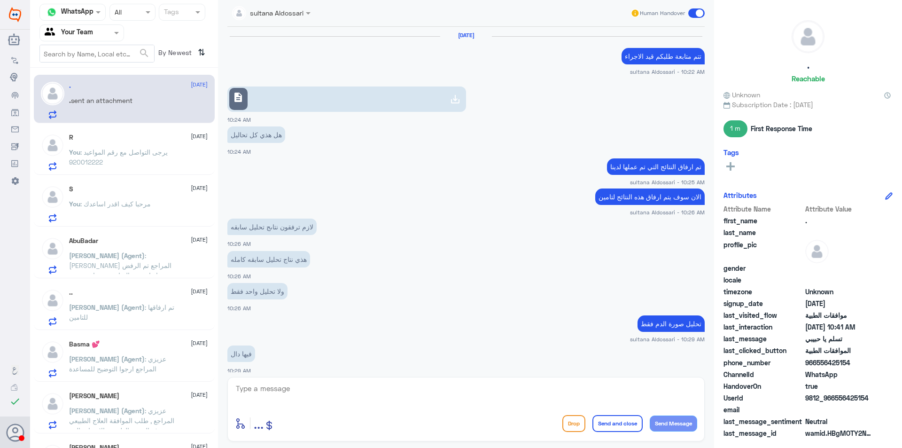
scroll to position [436, 0]
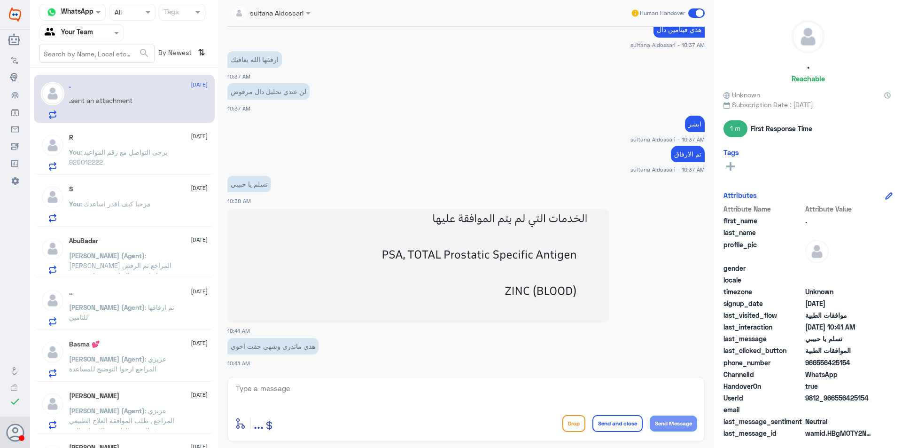
click at [402, 254] on img at bounding box center [417, 266] width 381 height 114
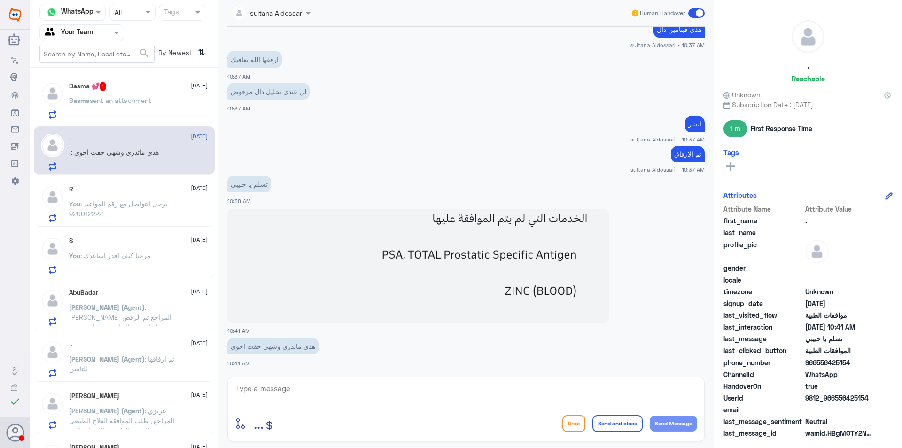
click at [310, 396] on textarea at bounding box center [466, 393] width 462 height 23
type textarea "ح"
type textarea "هذي الزنك"
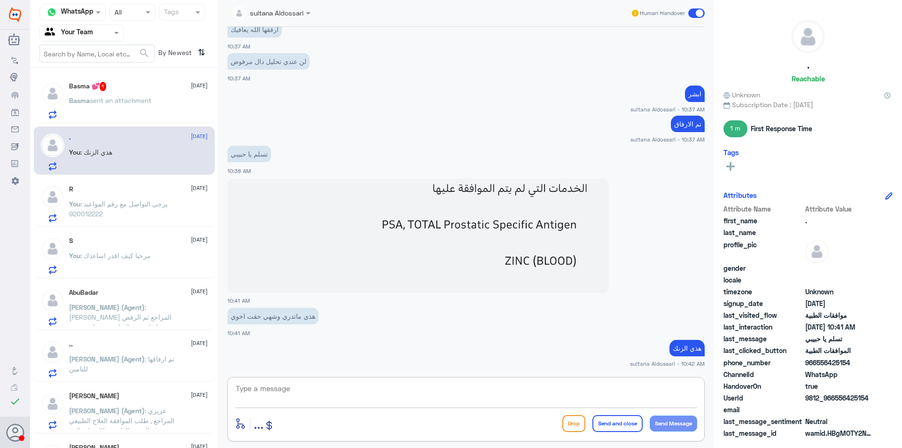
click at [384, 222] on img at bounding box center [417, 235] width 381 height 114
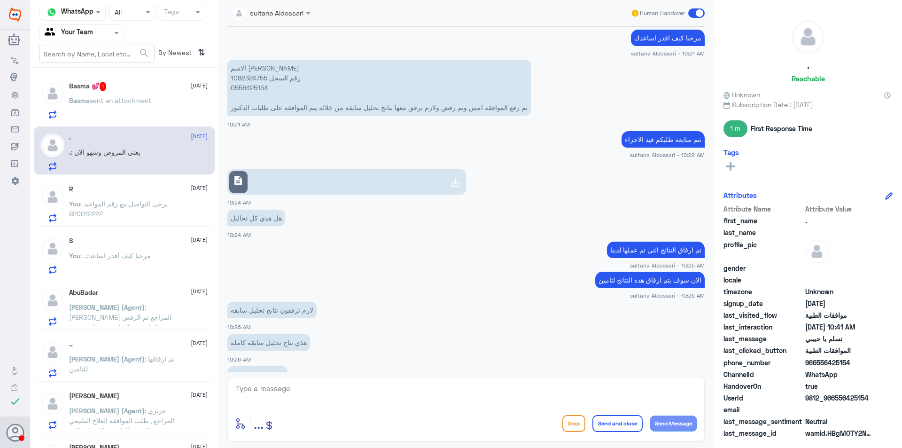
scroll to position [418, 0]
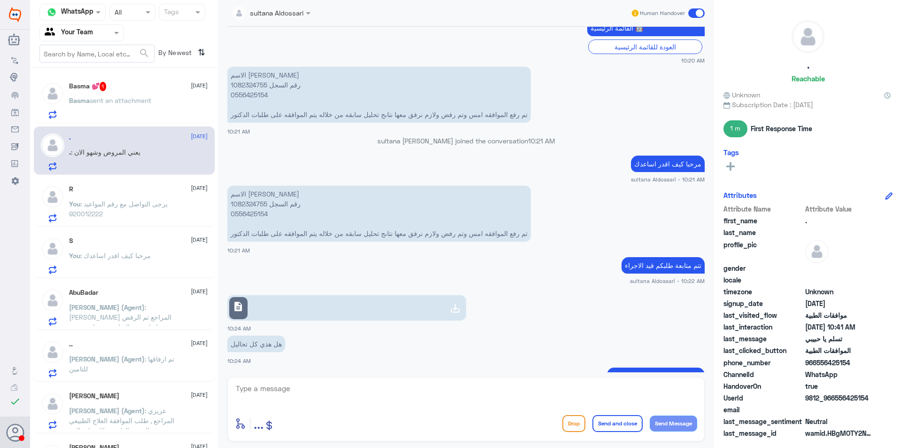
click at [247, 87] on p "الاسم [PERSON_NAME] رقم السجل 1082324755 0556425154 تم رفع الموافقه امس وتم رفض…" at bounding box center [378, 95] width 303 height 56
copy p "1082324755"
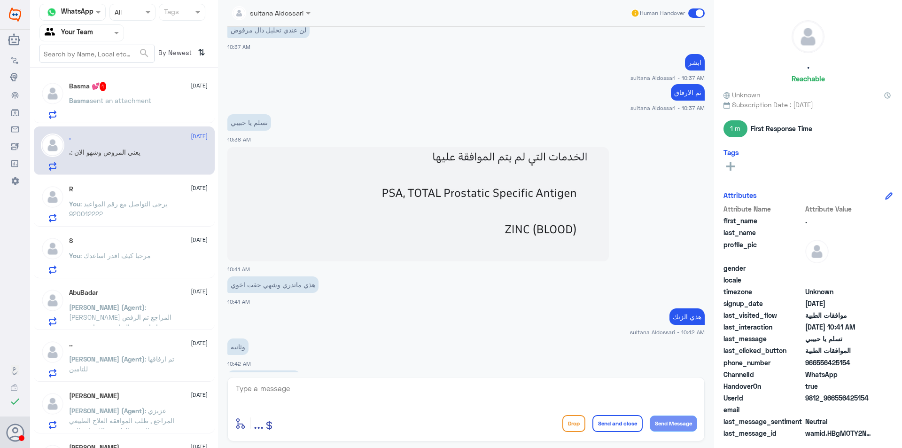
scroll to position [1158, 0]
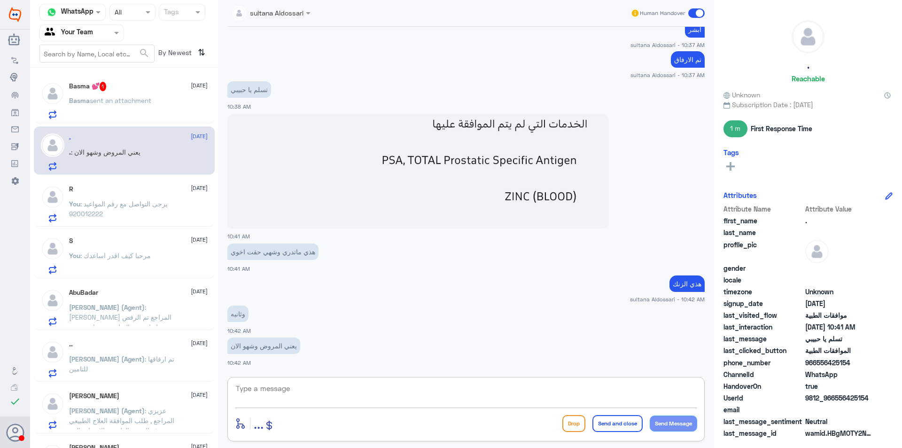
click at [414, 383] on textarea at bounding box center [466, 393] width 462 height 23
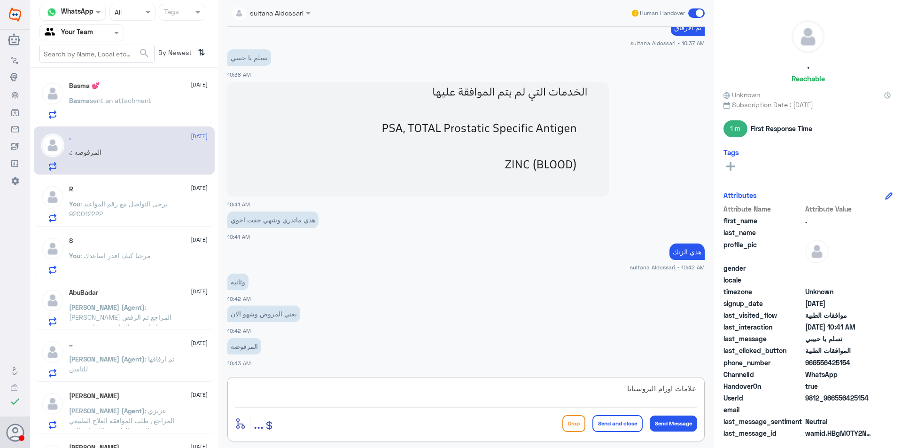
type textarea "علامات اورام البروستات"
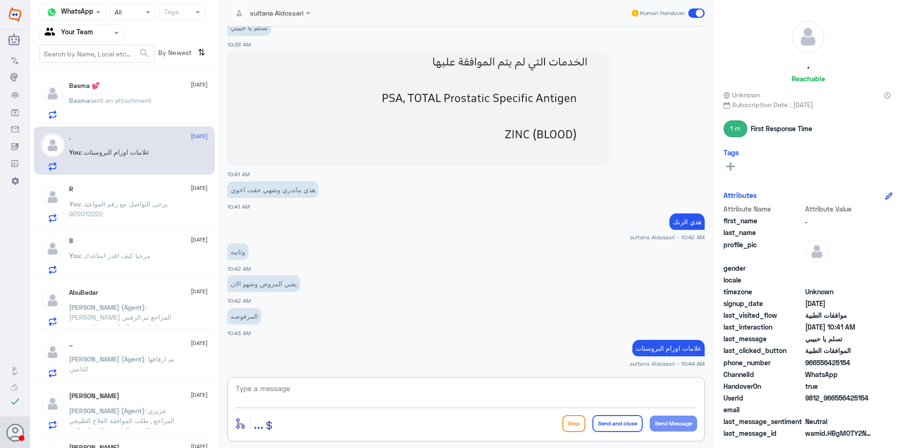
click at [613, 390] on textarea at bounding box center [466, 393] width 462 height 23
click at [615, 396] on textarea at bounding box center [466, 393] width 462 height 23
type textarea "فيتامين دال و الزنك"
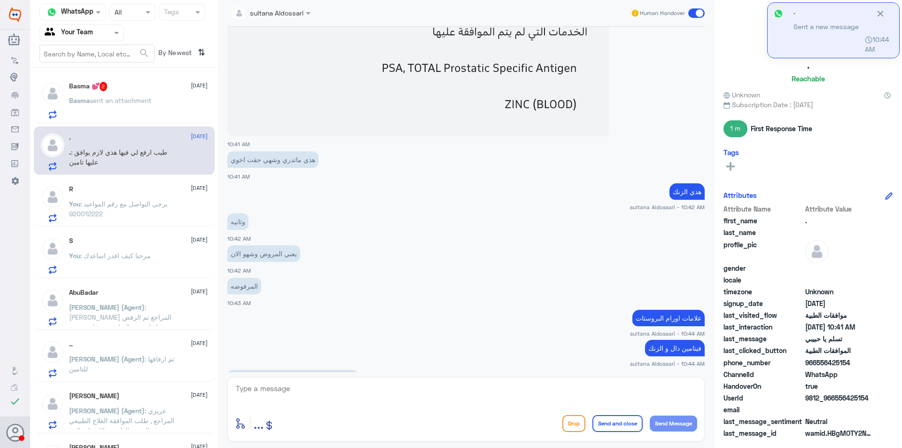
scroll to position [1282, 0]
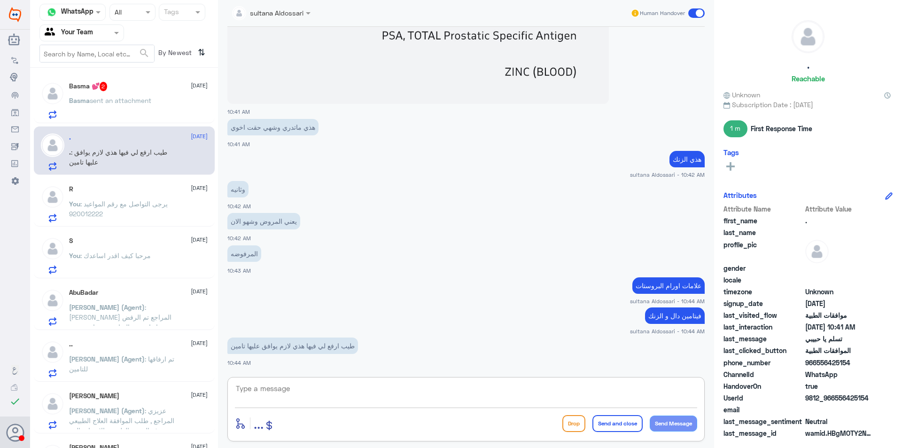
click at [273, 390] on textarea at bounding box center [466, 393] width 462 height 23
type textarea "هل تم عمل اشعه للحوض او المسالك او البطن بشكل عام"
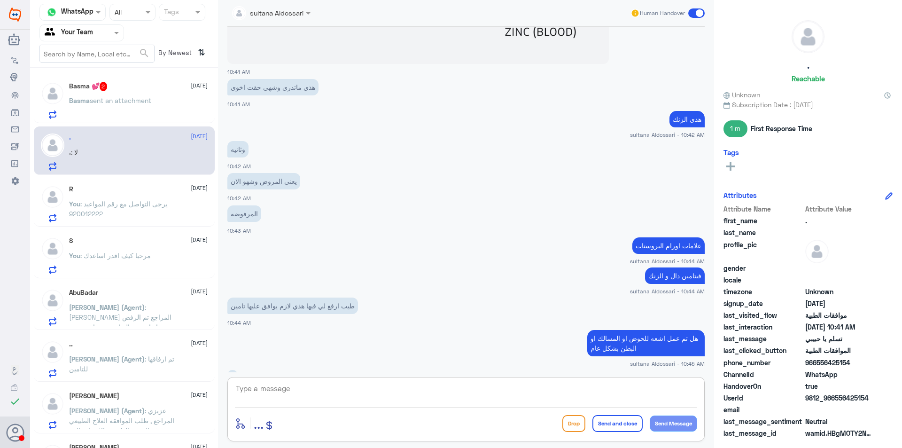
scroll to position [1354, 0]
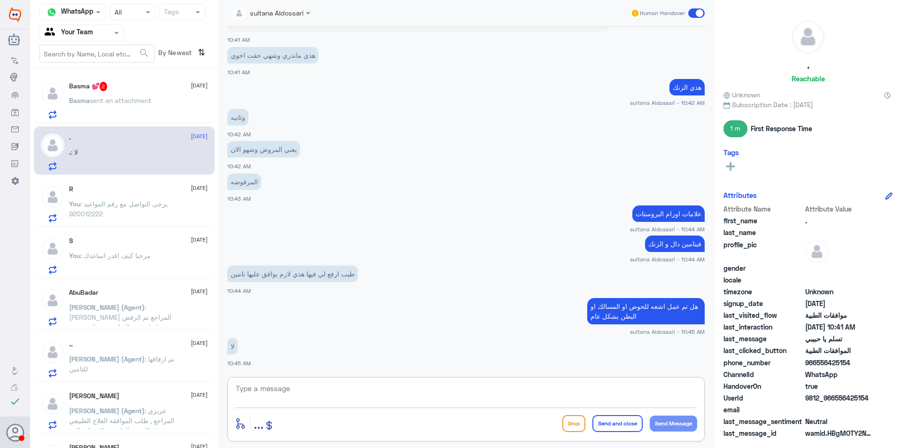
click at [317, 393] on textarea at bounding box center [466, 393] width 462 height 23
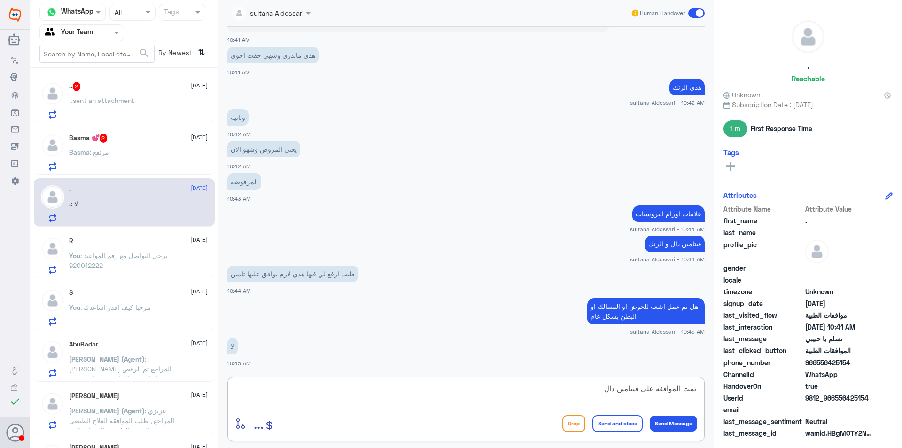
type textarea "تمت الموافقه على فيتامين دال"
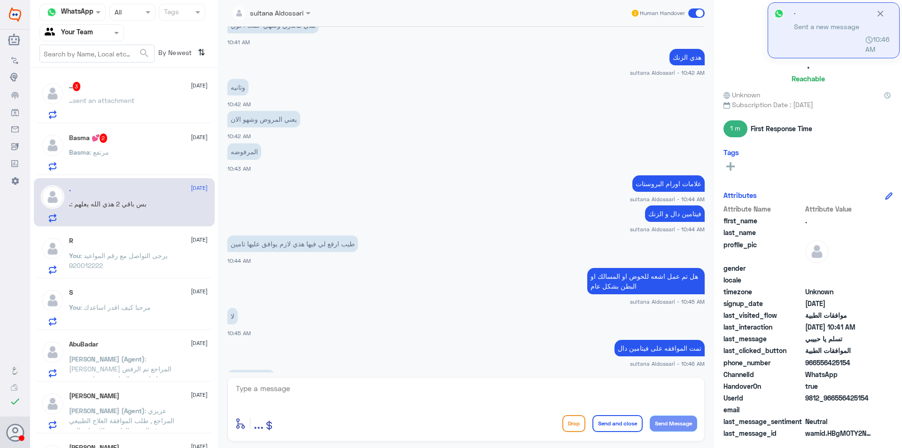
scroll to position [1448, 0]
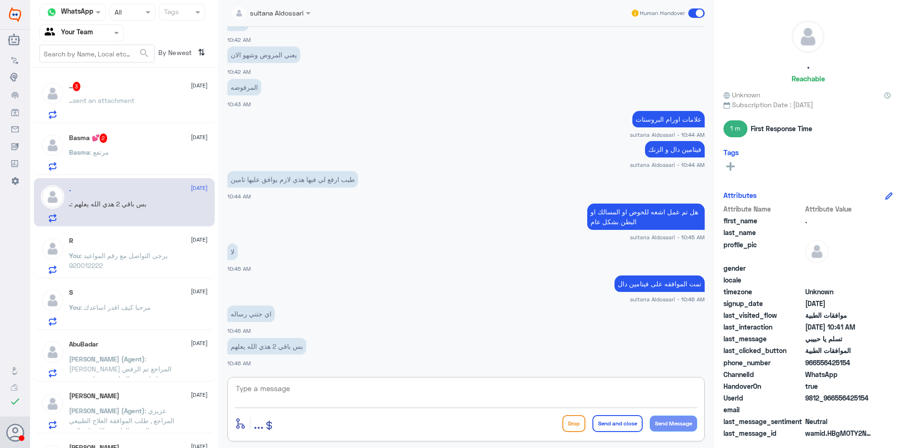
click at [129, 88] on div ".. 3 [DATE]" at bounding box center [138, 86] width 139 height 9
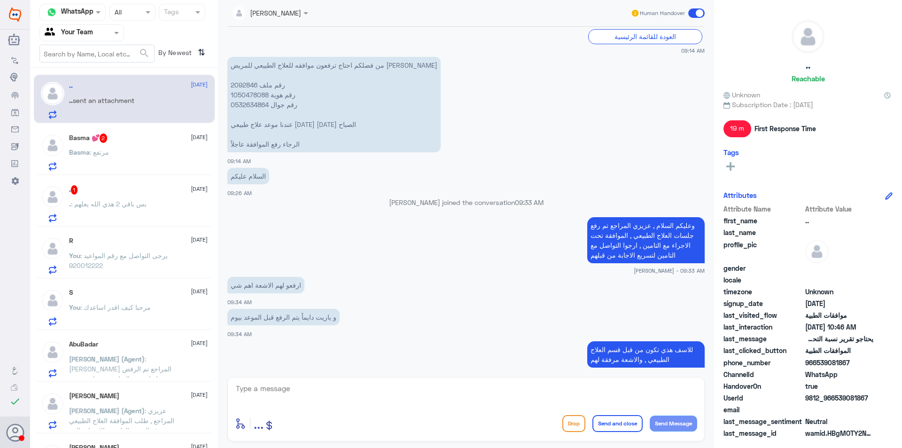
scroll to position [250, 0]
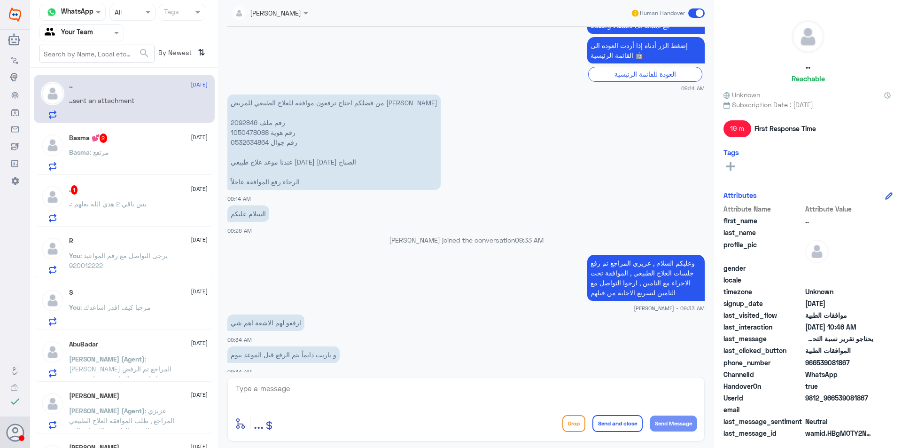
click at [254, 135] on p "من فضلكم احتاج ترفعون موافقه للعلاج الطبيعي للمريض [PERSON_NAME] رقم ملف 209284…" at bounding box center [333, 141] width 213 height 95
copy p "1050478088"
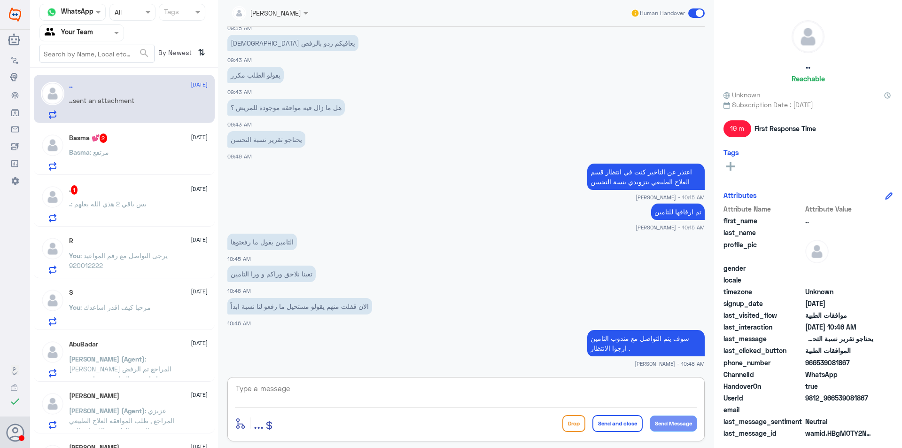
click at [462, 389] on textarea at bounding box center [466, 393] width 462 height 23
click at [147, 154] on div "Basma : مرتفع" at bounding box center [138, 159] width 139 height 21
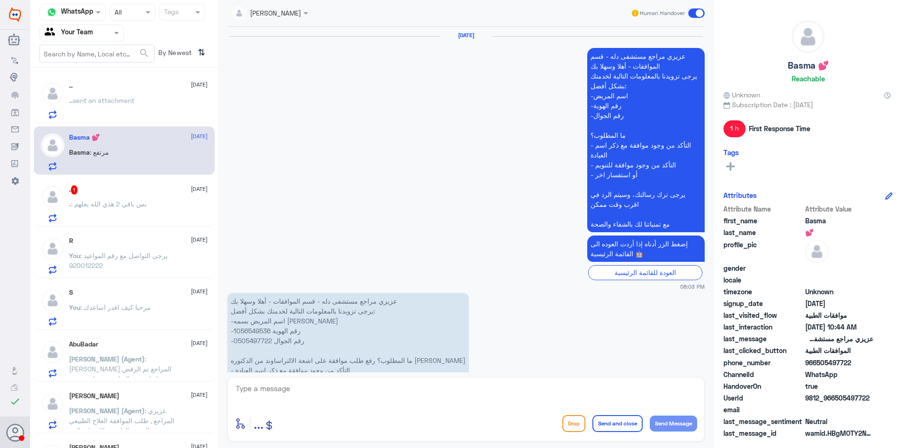
scroll to position [1207, 0]
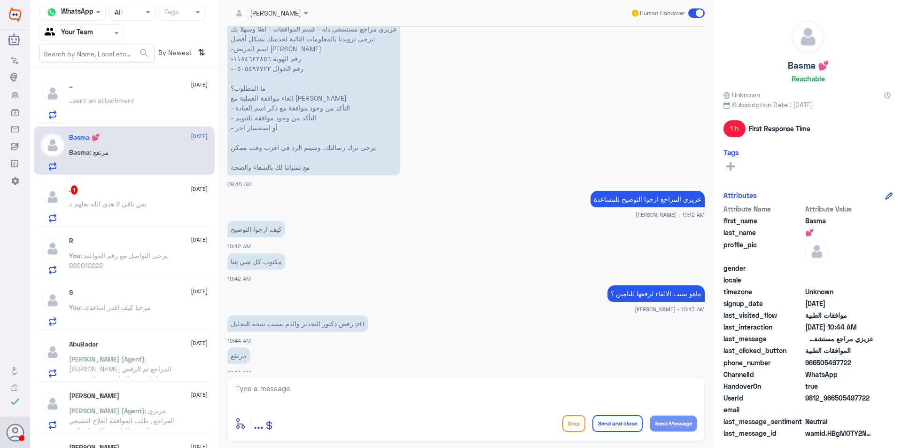
click at [131, 196] on div ". 1 [DATE] . : بس باقي 2 هذي الله يعلهم" at bounding box center [138, 203] width 139 height 37
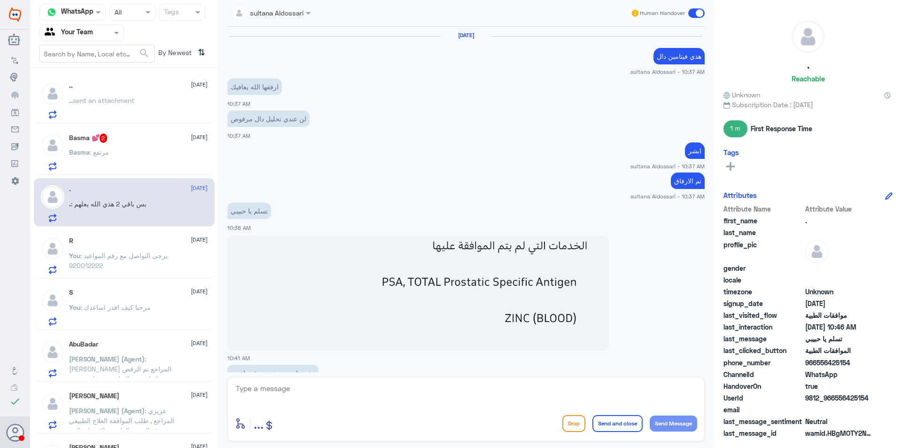
scroll to position [412, 0]
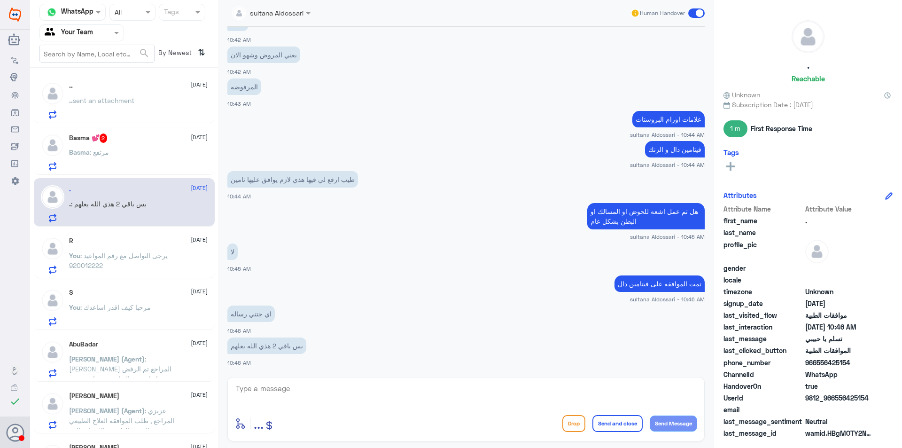
click at [130, 143] on div "Basma 💕 2 [DATE] Basma : مرتفع" at bounding box center [138, 151] width 139 height 37
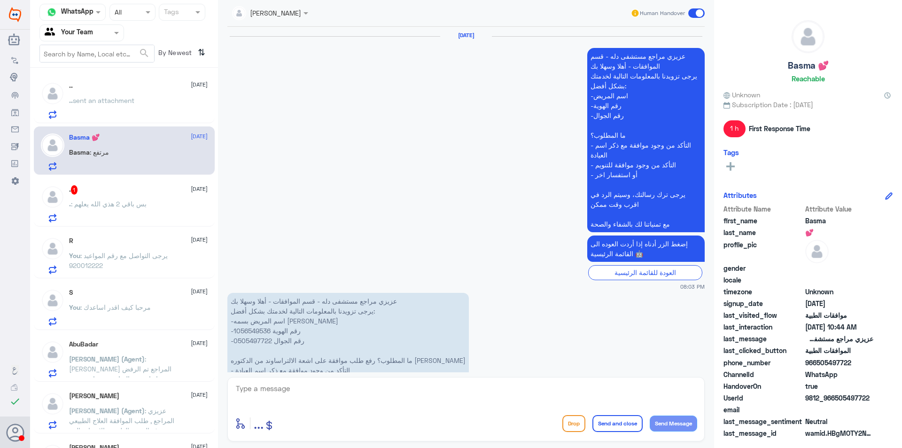
scroll to position [1207, 0]
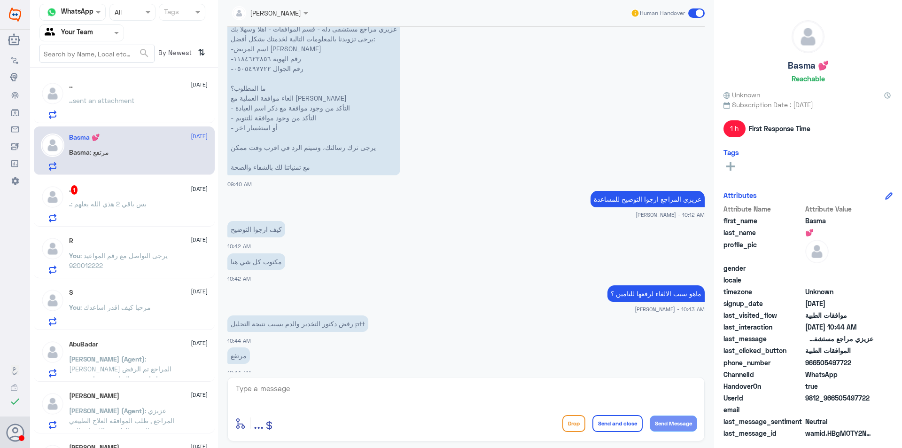
click at [123, 194] on div ". 1 [DATE]" at bounding box center [138, 189] width 139 height 9
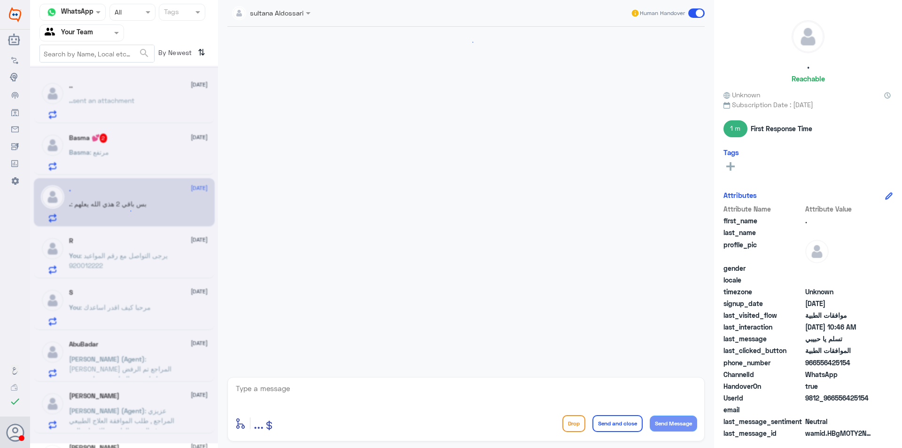
scroll to position [412, 0]
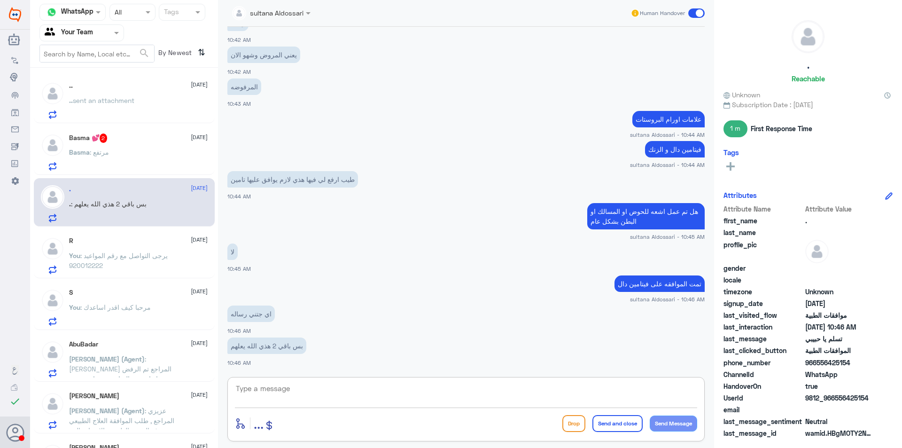
click at [314, 392] on textarea at bounding box center [466, 393] width 462 height 23
type textarea "سيتم المتابعه مرة اخرى"
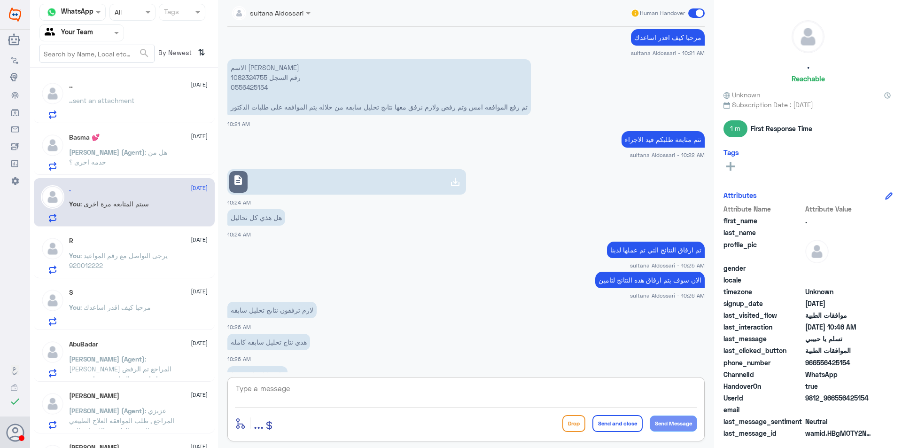
scroll to position [358, 0]
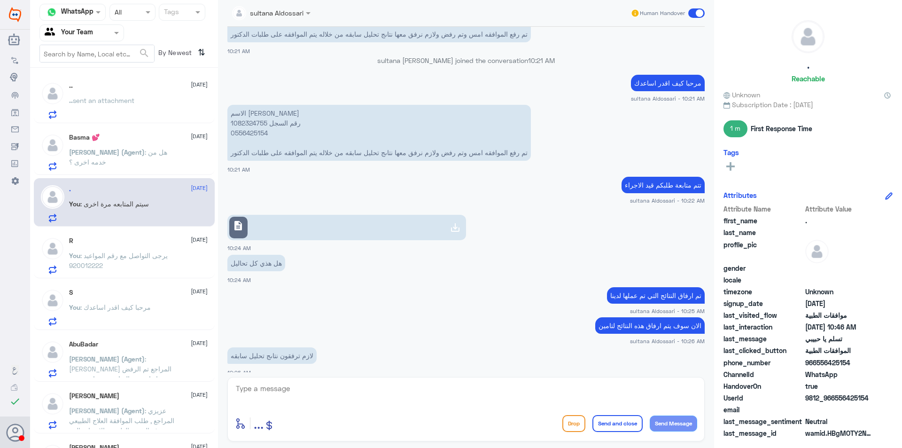
click at [255, 118] on p "الاسم [PERSON_NAME] رقم السجل 1082324755 0556425154 تم رفع الموافقه امس وتم رفض…" at bounding box center [378, 133] width 303 height 56
click at [253, 123] on p "الاسم [PERSON_NAME] رقم السجل 1082324755 0556425154 تم رفع الموافقه امس وتم رفض…" at bounding box center [378, 133] width 303 height 56
copy p "1082324755"
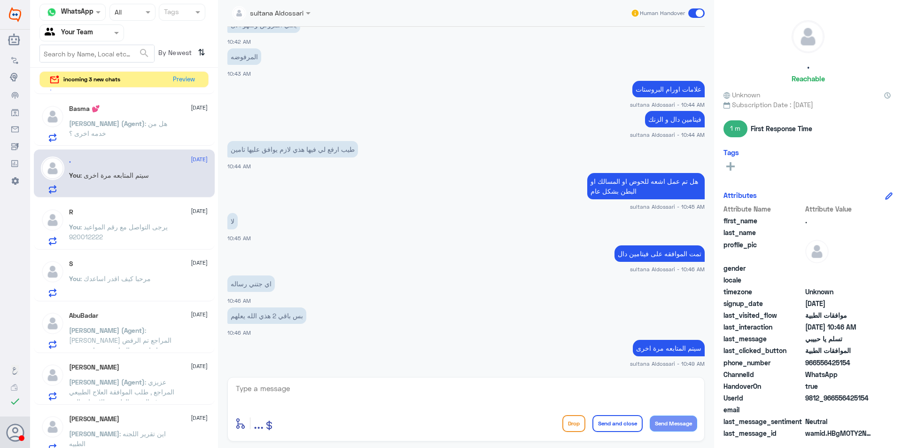
scroll to position [0, 0]
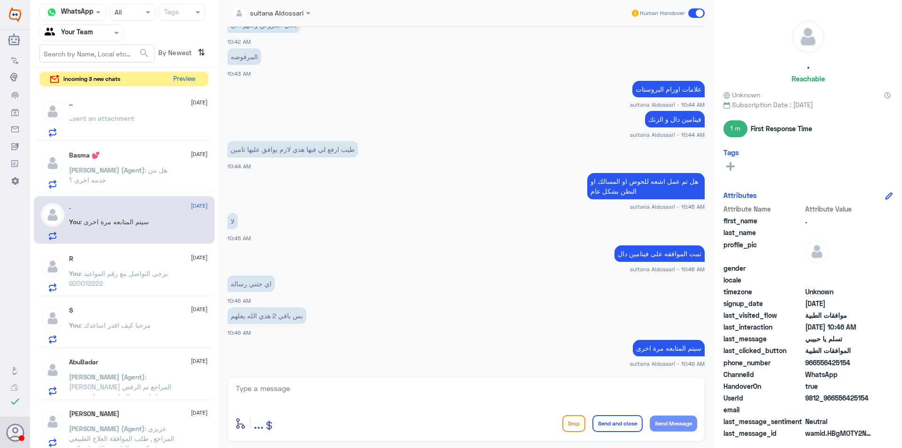
click at [180, 78] on button "Preview" at bounding box center [184, 79] width 29 height 15
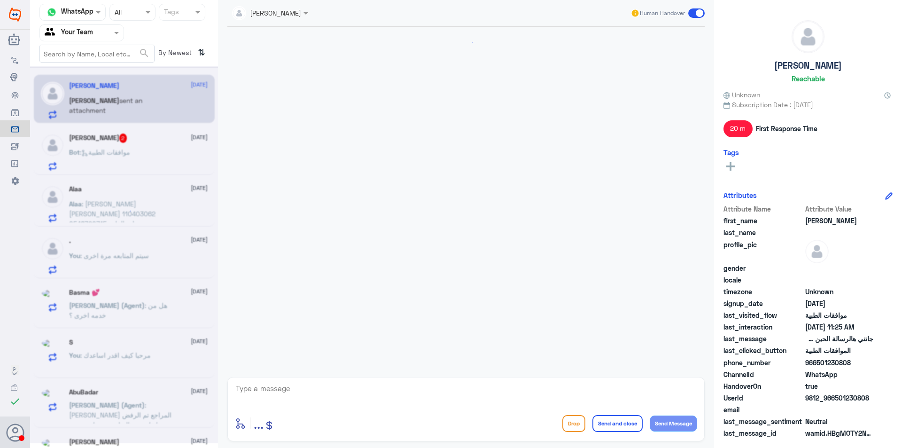
scroll to position [370, 0]
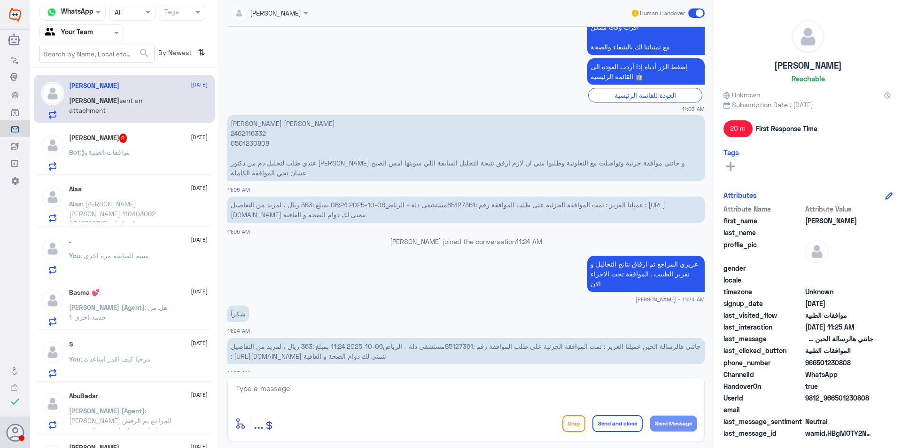
click at [427, 342] on span "جاتني هالرسالة الحين عميلنا العزيز : تمت الموافقة الجزئية على طلب الموافقة رقم …" at bounding box center [466, 351] width 470 height 18
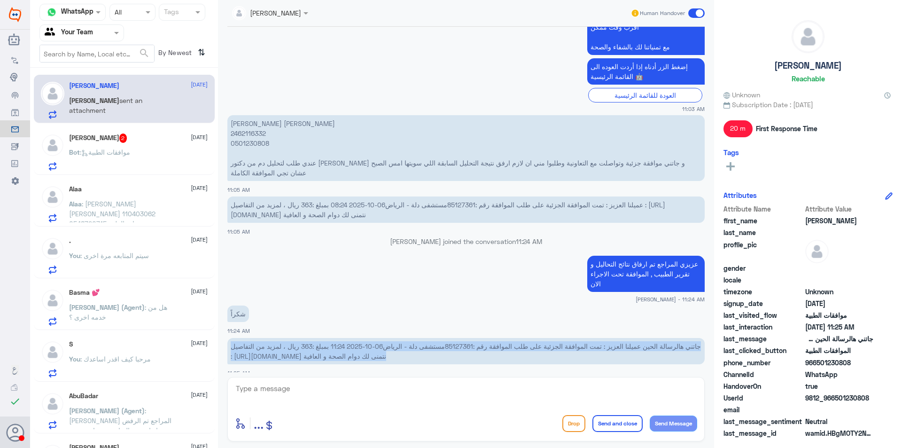
click at [427, 342] on span "جاتني هالرسالة الحين عميلنا العزيز : تمت الموافقة الجزئية على طلب الموافقة رقم …" at bounding box center [466, 351] width 470 height 18
click at [428, 342] on span "جاتني هالرسالة الحين عميلنا العزيز : تمت الموافقة الجزئية على طلب الموافقة رقم …" at bounding box center [466, 351] width 470 height 18
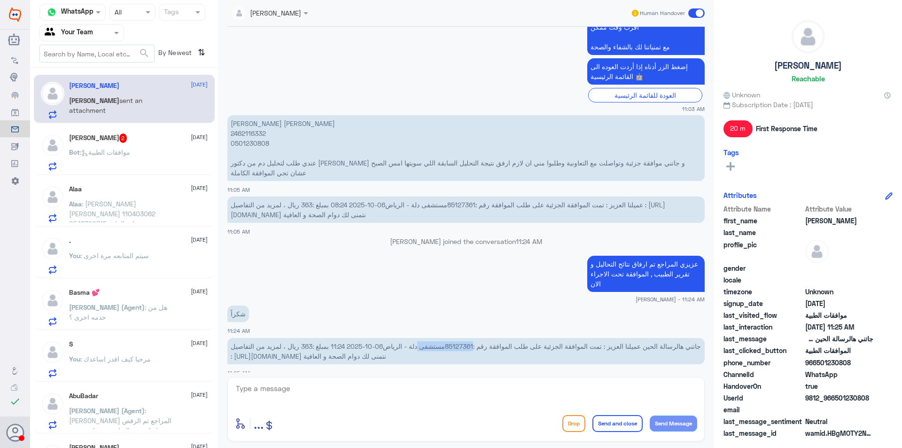
click at [428, 342] on span "جاتني هالرسالة الحين عميلنا العزيز : تمت الموافقة الجزئية على طلب الموافقة رقم …" at bounding box center [466, 351] width 470 height 18
click at [424, 342] on span "جاتني هالرسالة الحين عميلنا العزيز : تمت الموافقة الجزئية على طلب الموافقة رقم …" at bounding box center [466, 351] width 470 height 18
drag, startPoint x: 421, startPoint y: 336, endPoint x: 449, endPoint y: 340, distance: 27.5
click at [449, 342] on span "جاتني هالرسالة الحين عميلنا العزيز : تمت الموافقة الجزئية على طلب الموافقة رقم …" at bounding box center [466, 351] width 470 height 18
copy span "85127361"
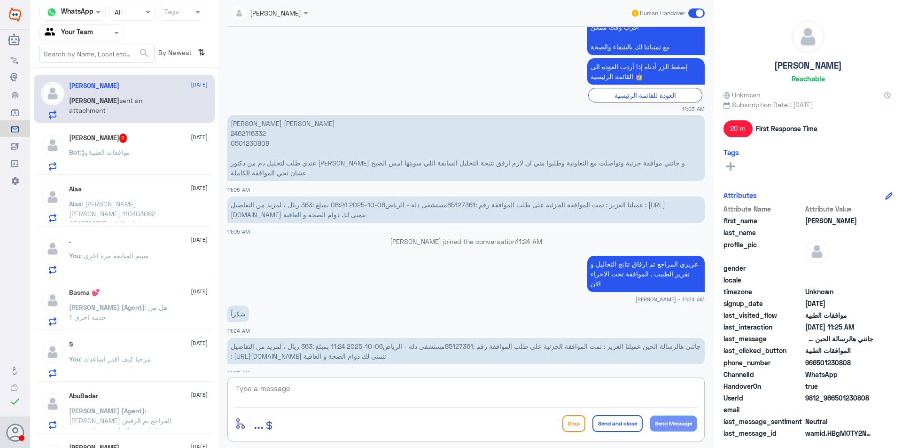
click at [406, 394] on textarea at bounding box center [466, 393] width 462 height 23
type textarea "j"
type textarea "تمت الموافقه على تحليل البرولاكتين فقط"
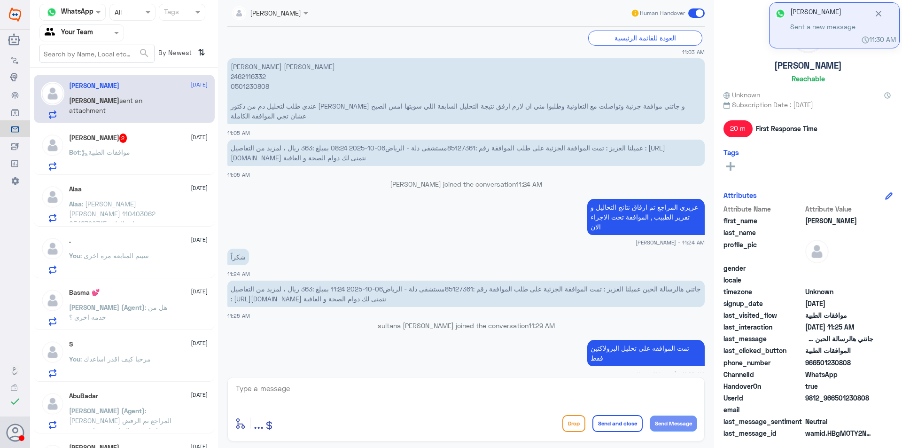
scroll to position [442, 0]
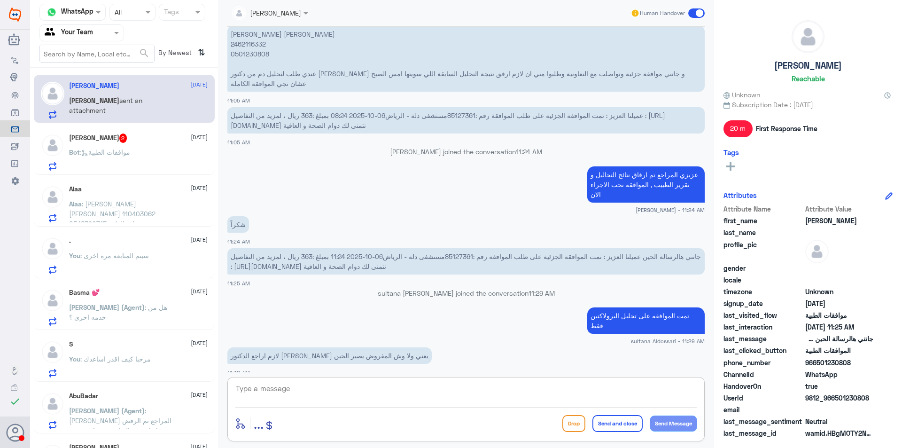
click at [315, 383] on textarea at bounding box center [466, 393] width 462 height 23
type textarea "نعم لابد من مراجعت الدكتور لتزويد التامين بتقرير مفصل للموافقه على الطلب"
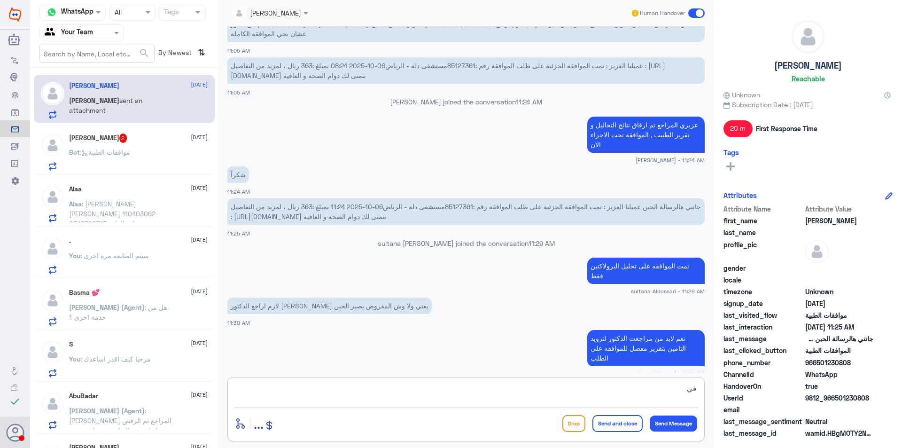
type textarea "ف"
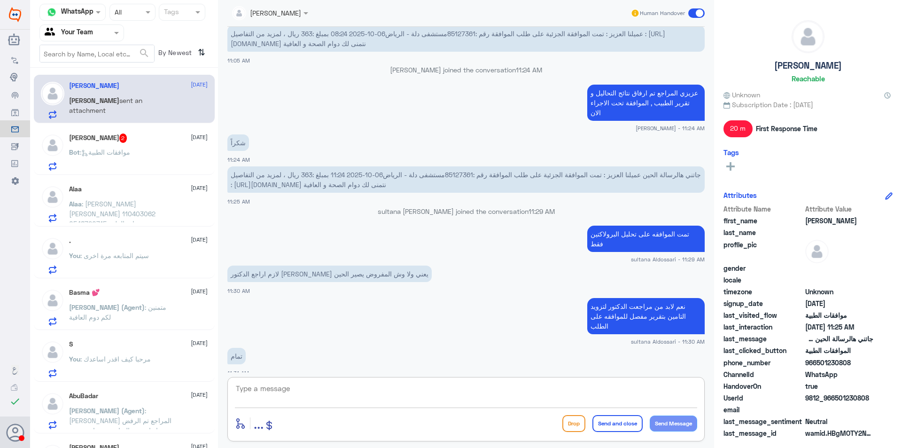
click at [281, 390] on textarea at bounding box center [466, 393] width 462 height 23
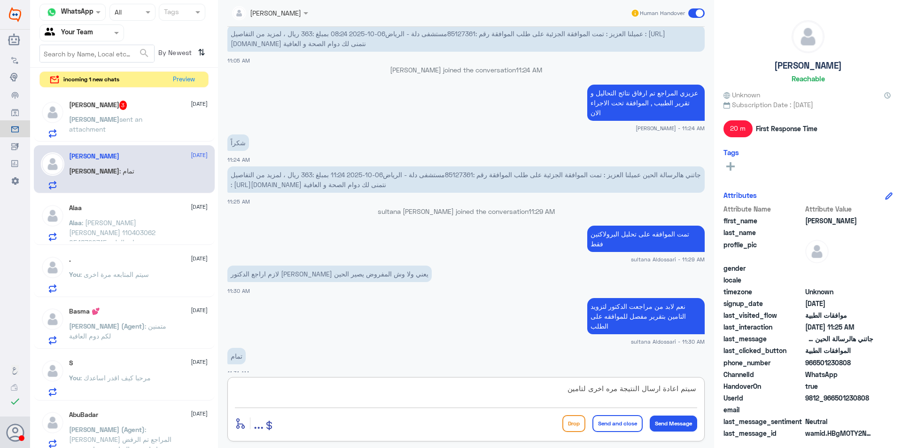
type textarea "سيتم اعادة ارسال النتيجة مره اخرى لتامين"
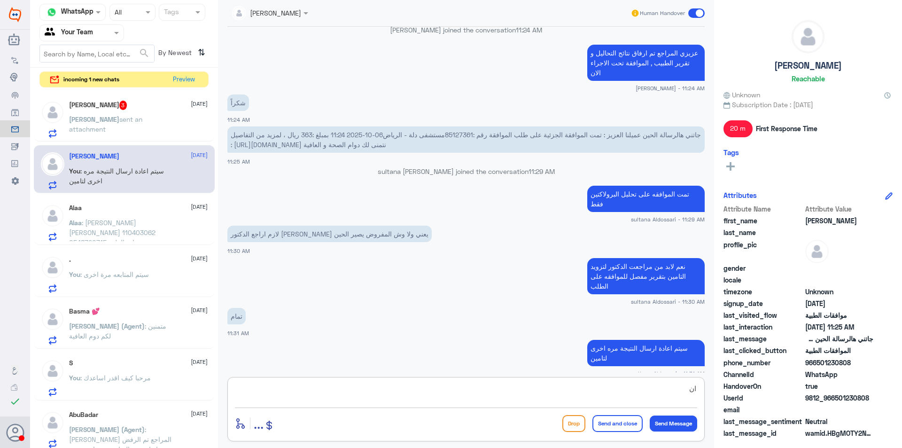
type textarea "ا"
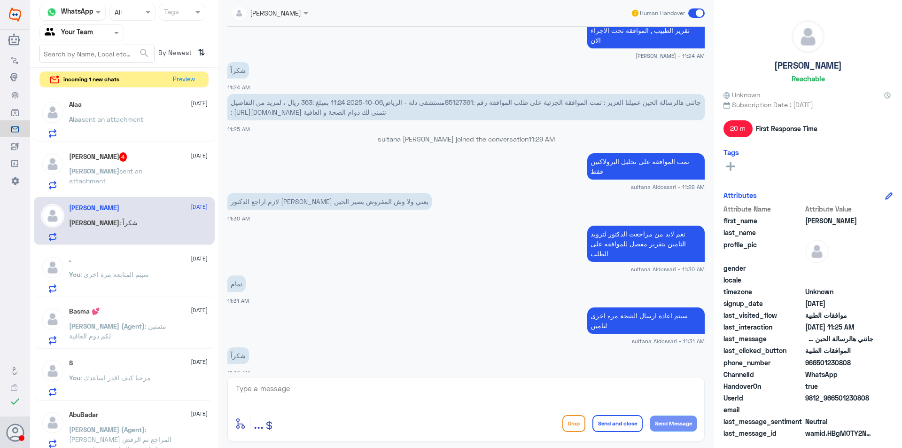
click at [105, 160] on div "[PERSON_NAME] 4 [DATE]" at bounding box center [138, 156] width 139 height 9
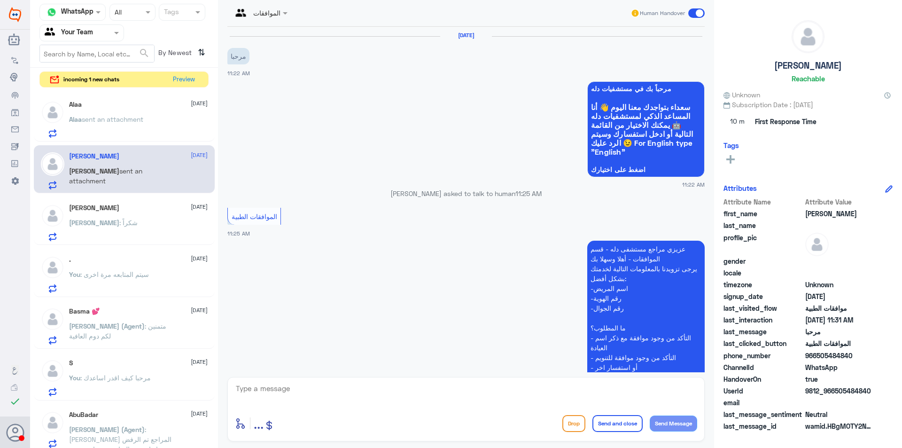
scroll to position [356, 0]
